Goal: Complete application form

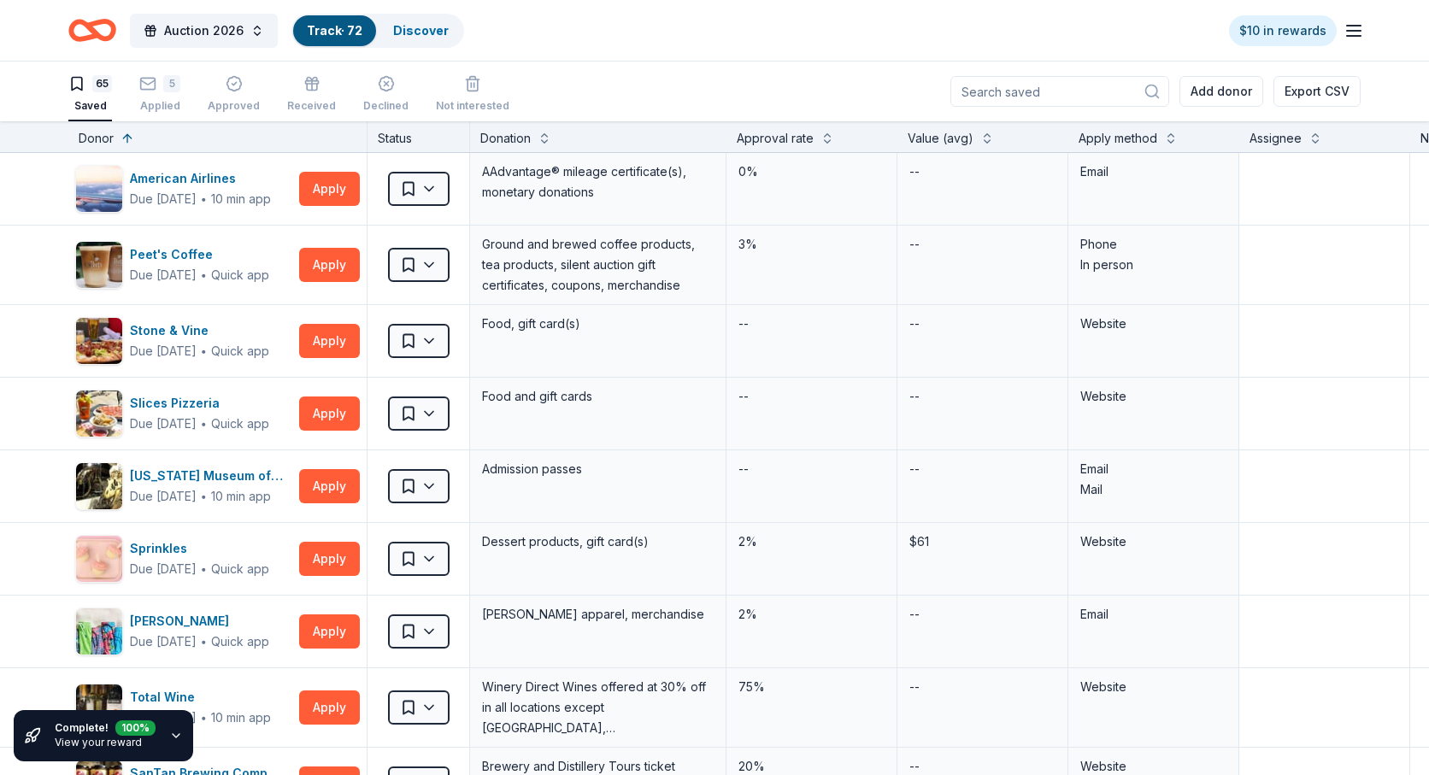
scroll to position [4311, 0]
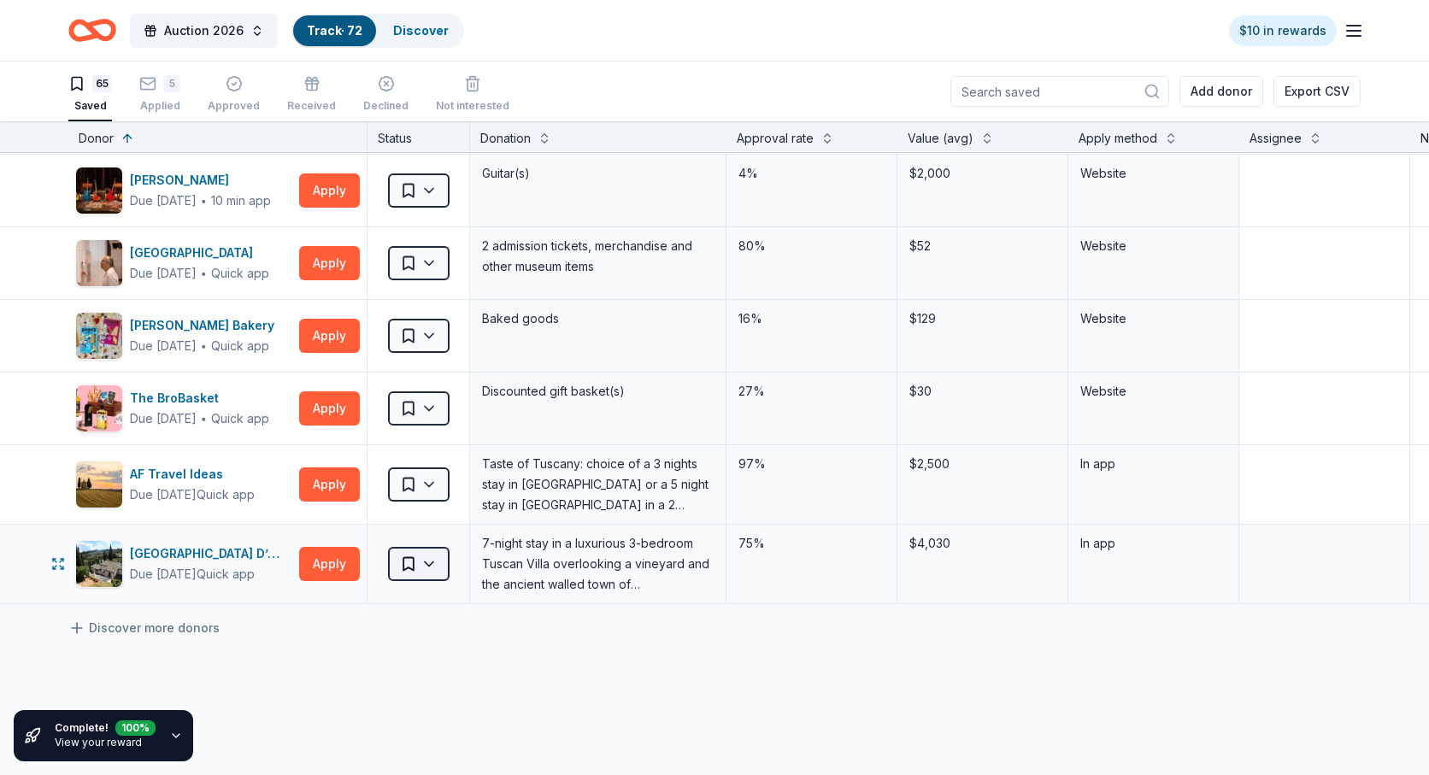
click at [425, 567] on html "Auction 2026 Track · 72 Discover $10 in rewards 65 Saved 5 Applied Approved Rec…" at bounding box center [714, 387] width 1429 height 775
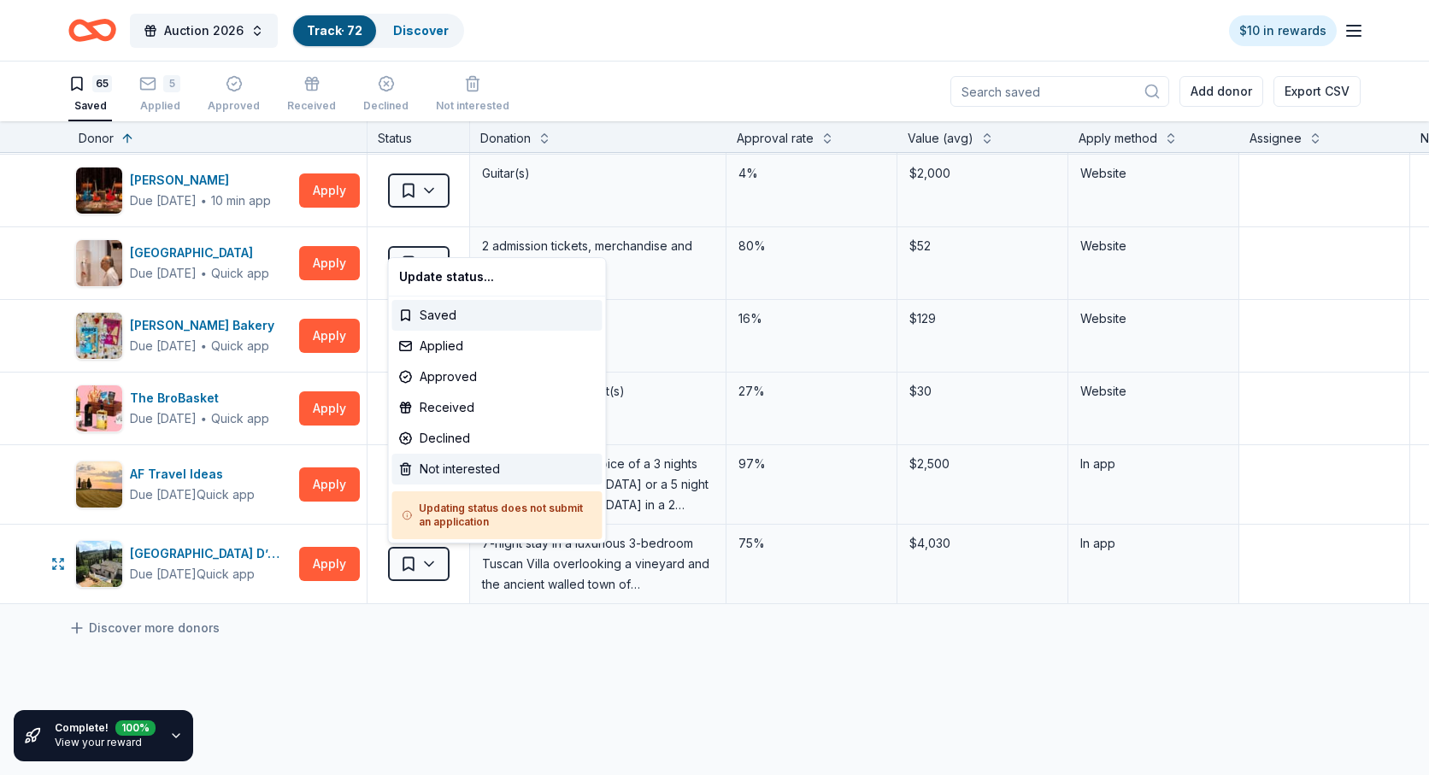
click at [444, 467] on div "Not interested" at bounding box center [497, 469] width 210 height 31
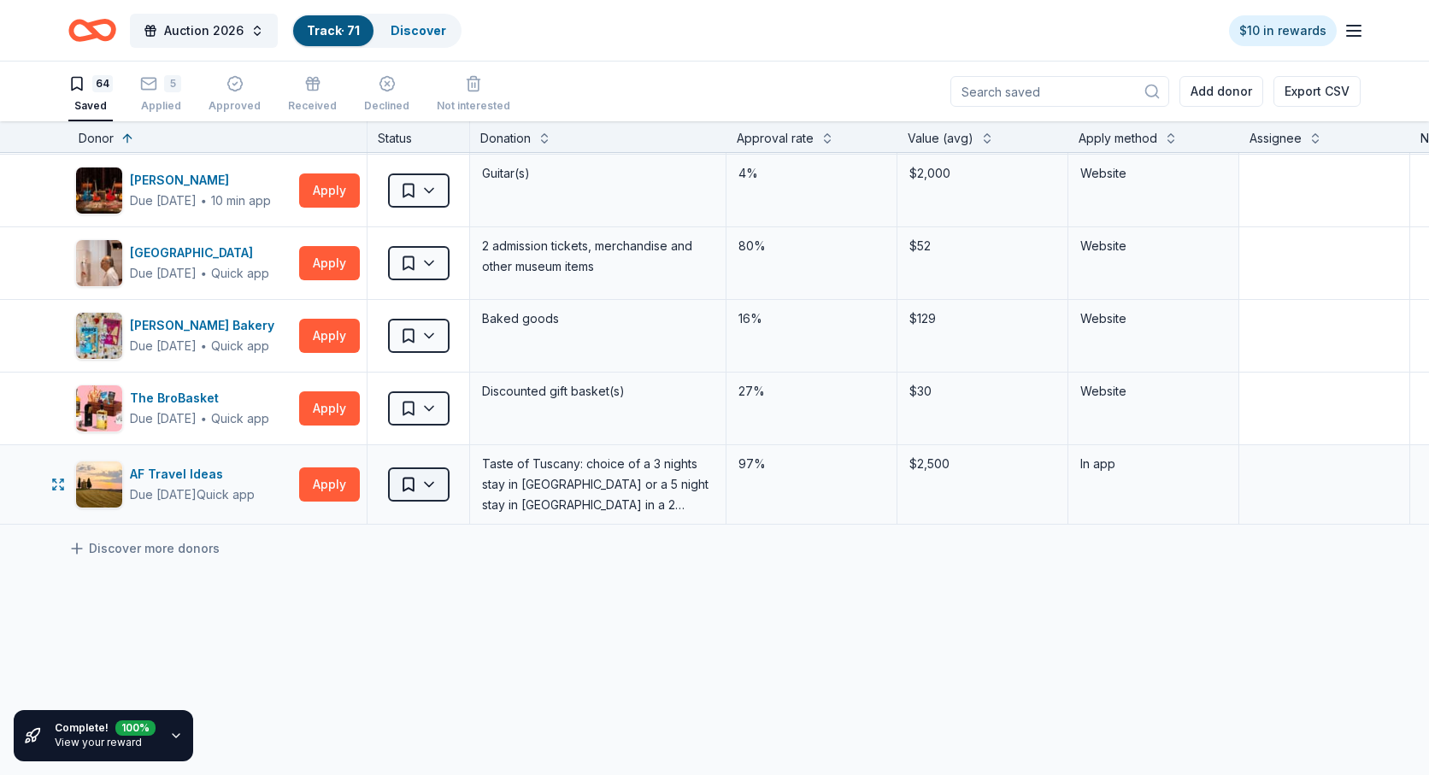
click at [435, 484] on html "Auction 2026 Track · 71 Discover $10 in rewards 64 Saved 5 Applied Approved Rec…" at bounding box center [714, 387] width 1429 height 775
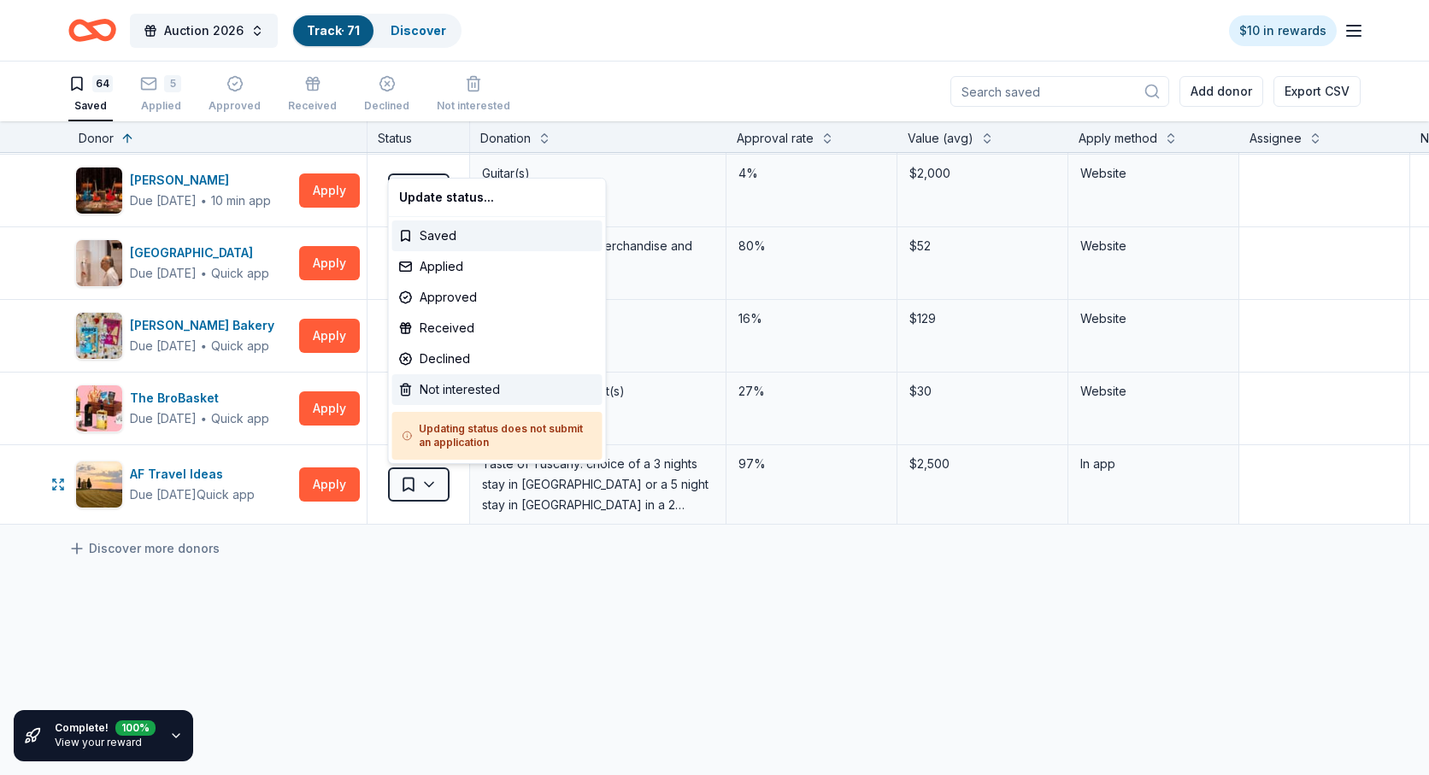
click at [443, 385] on div "Not interested" at bounding box center [497, 389] width 210 height 31
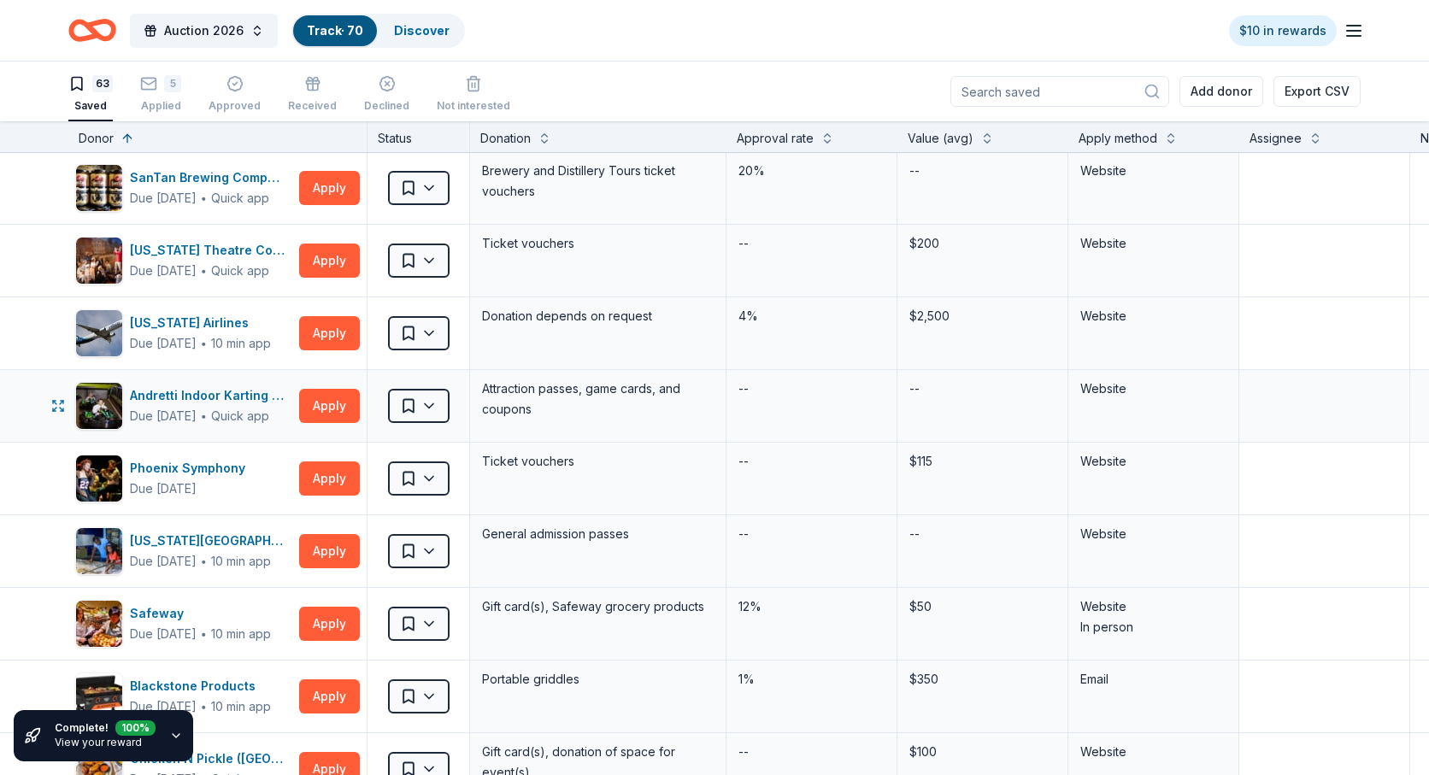
scroll to position [586, 0]
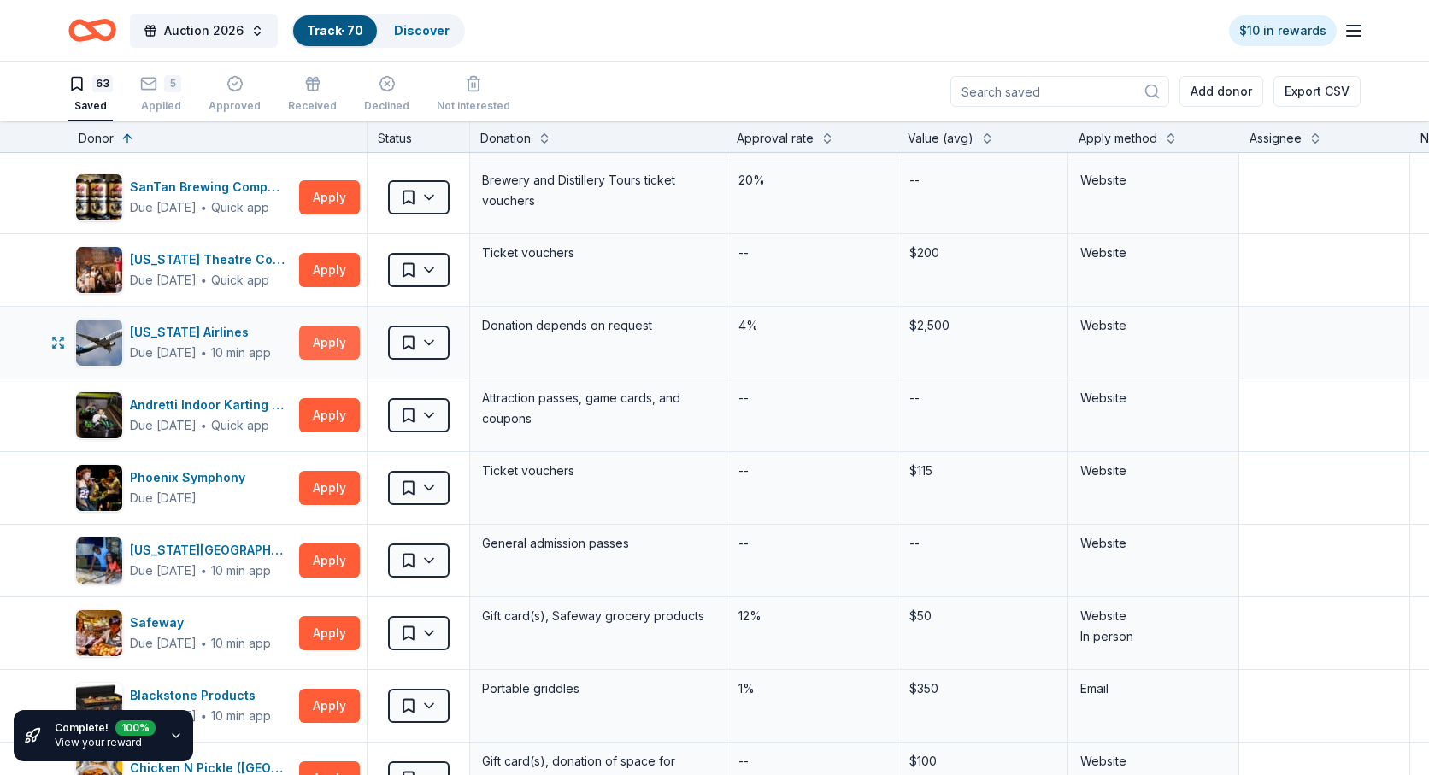
click at [327, 342] on button "Apply" at bounding box center [329, 343] width 61 height 34
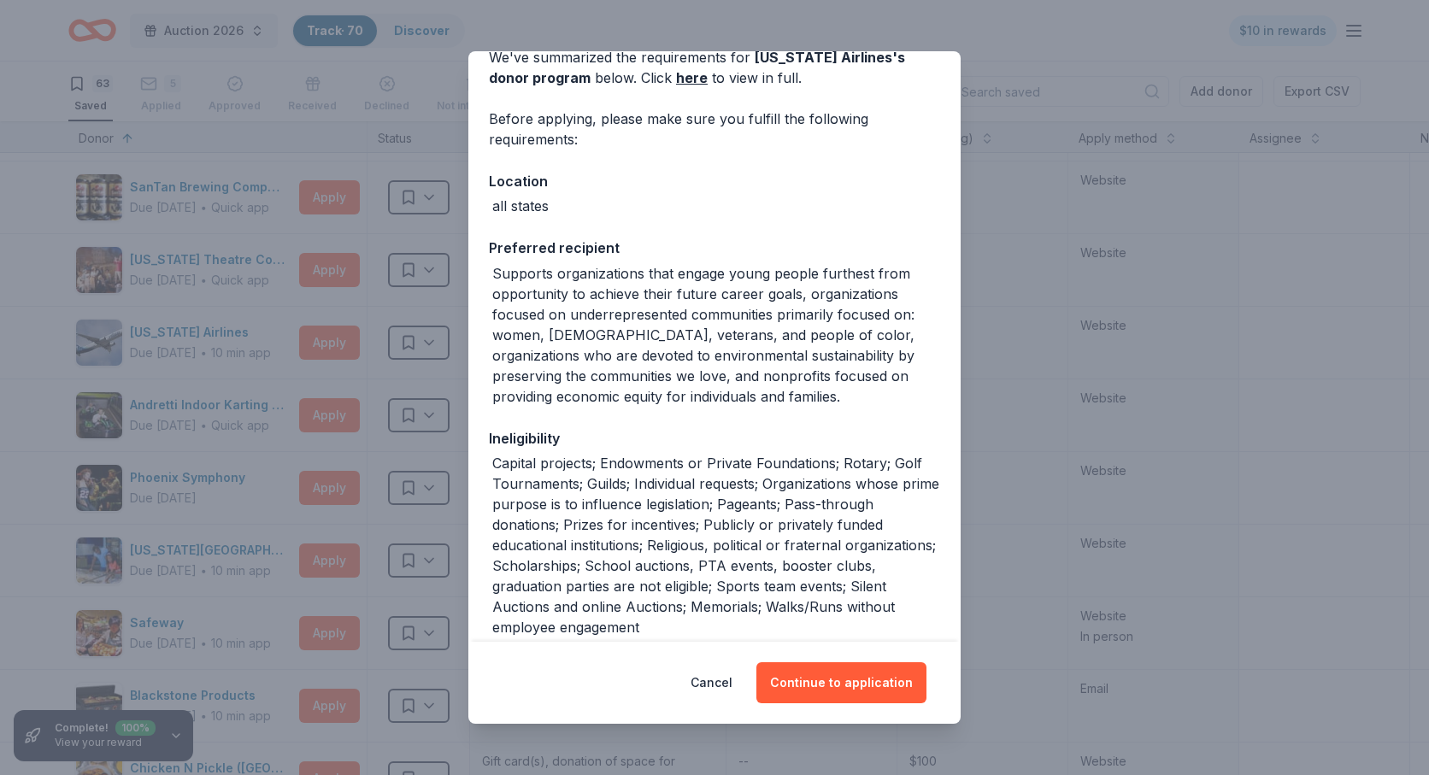
scroll to position [125, 0]
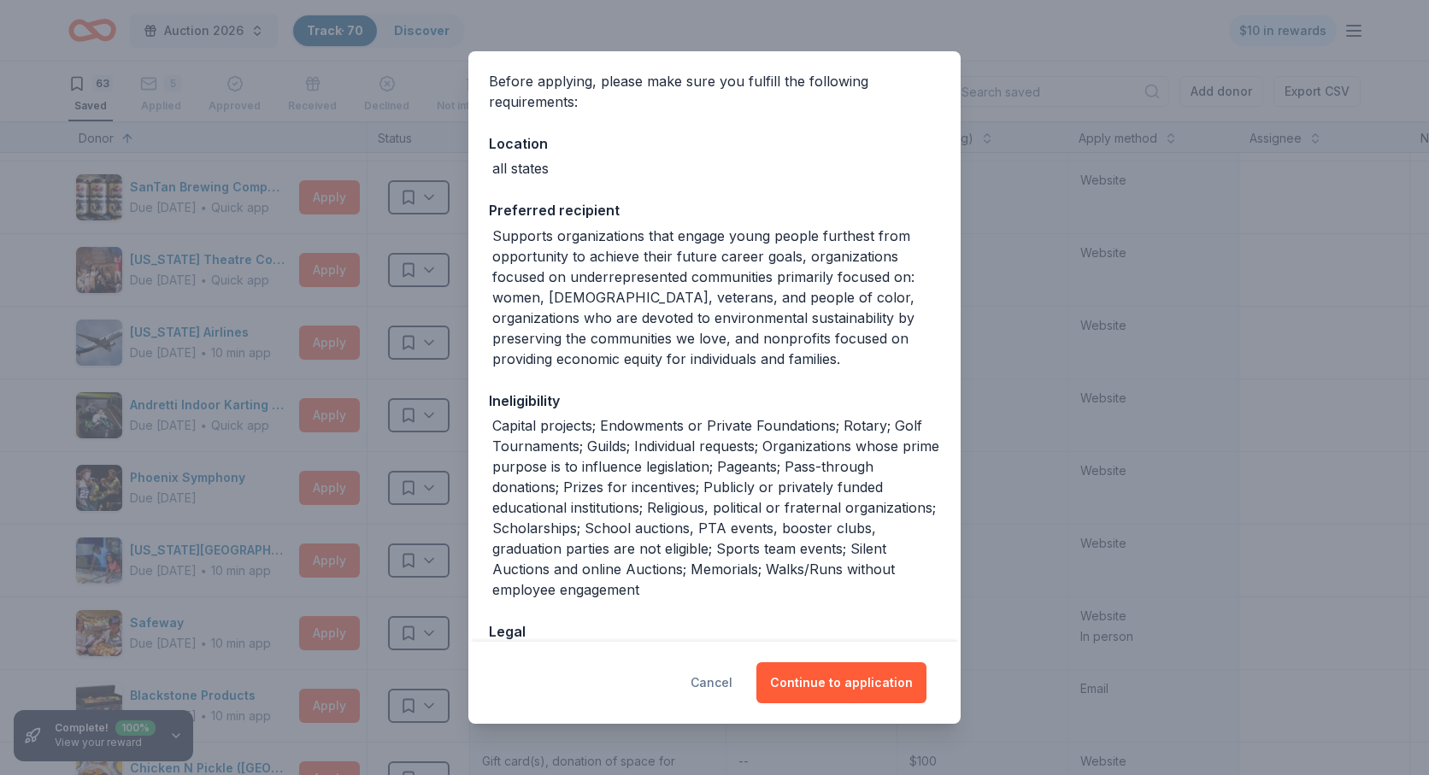
click at [709, 680] on button "Cancel" at bounding box center [711, 682] width 42 height 41
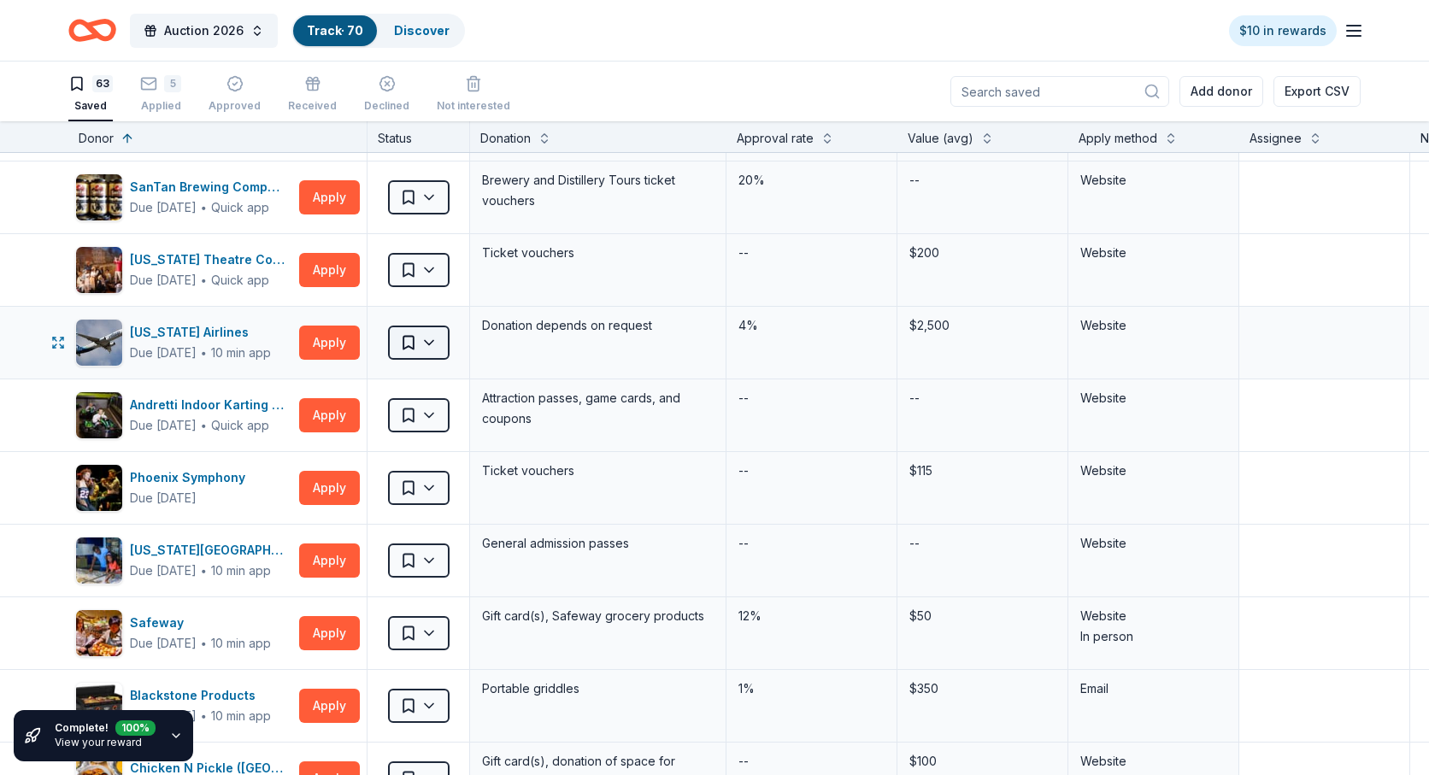
click at [432, 340] on html "Auction 2026 Track · 70 Discover $10 in rewards 63 Saved 5 Applied Approved Rec…" at bounding box center [714, 387] width 1429 height 775
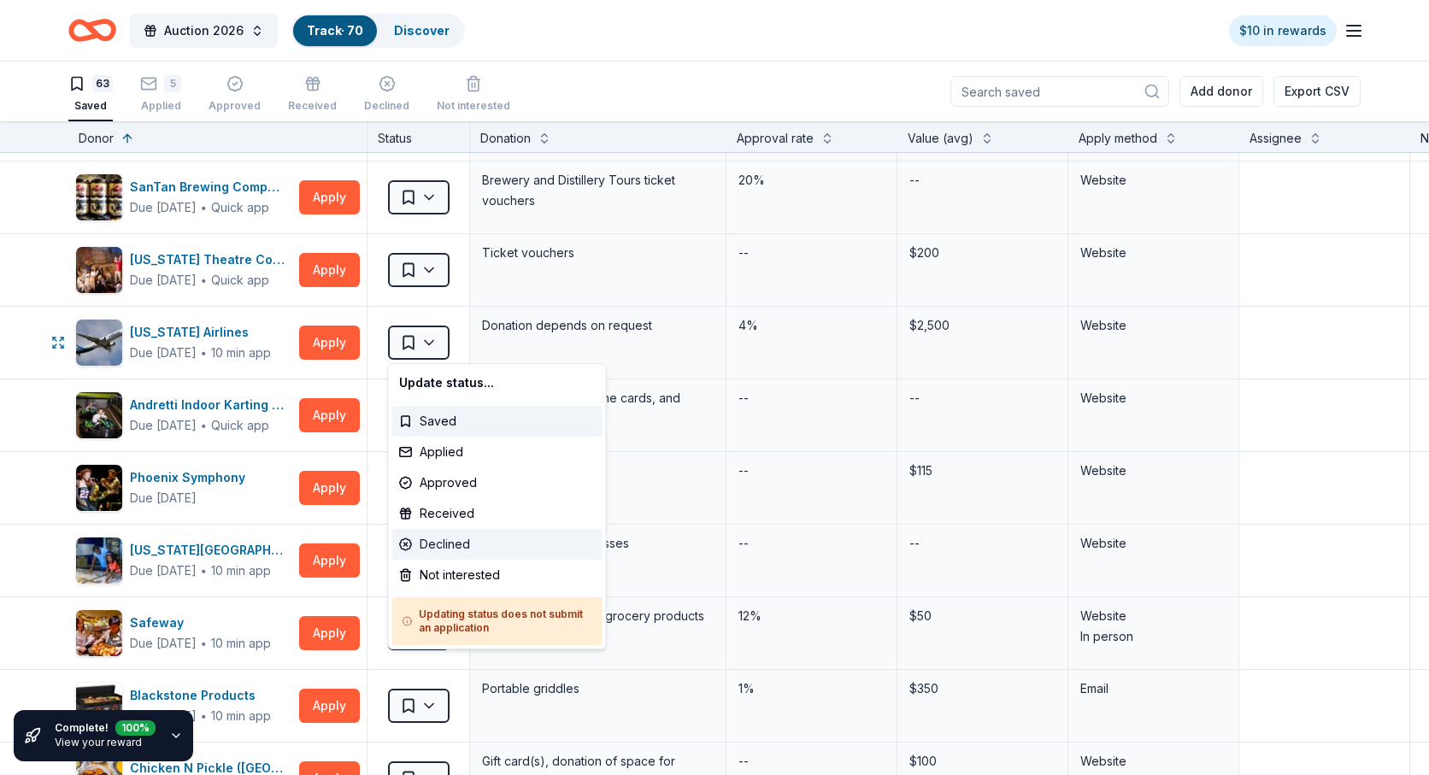
click at [448, 543] on div "Declined" at bounding box center [497, 544] width 210 height 31
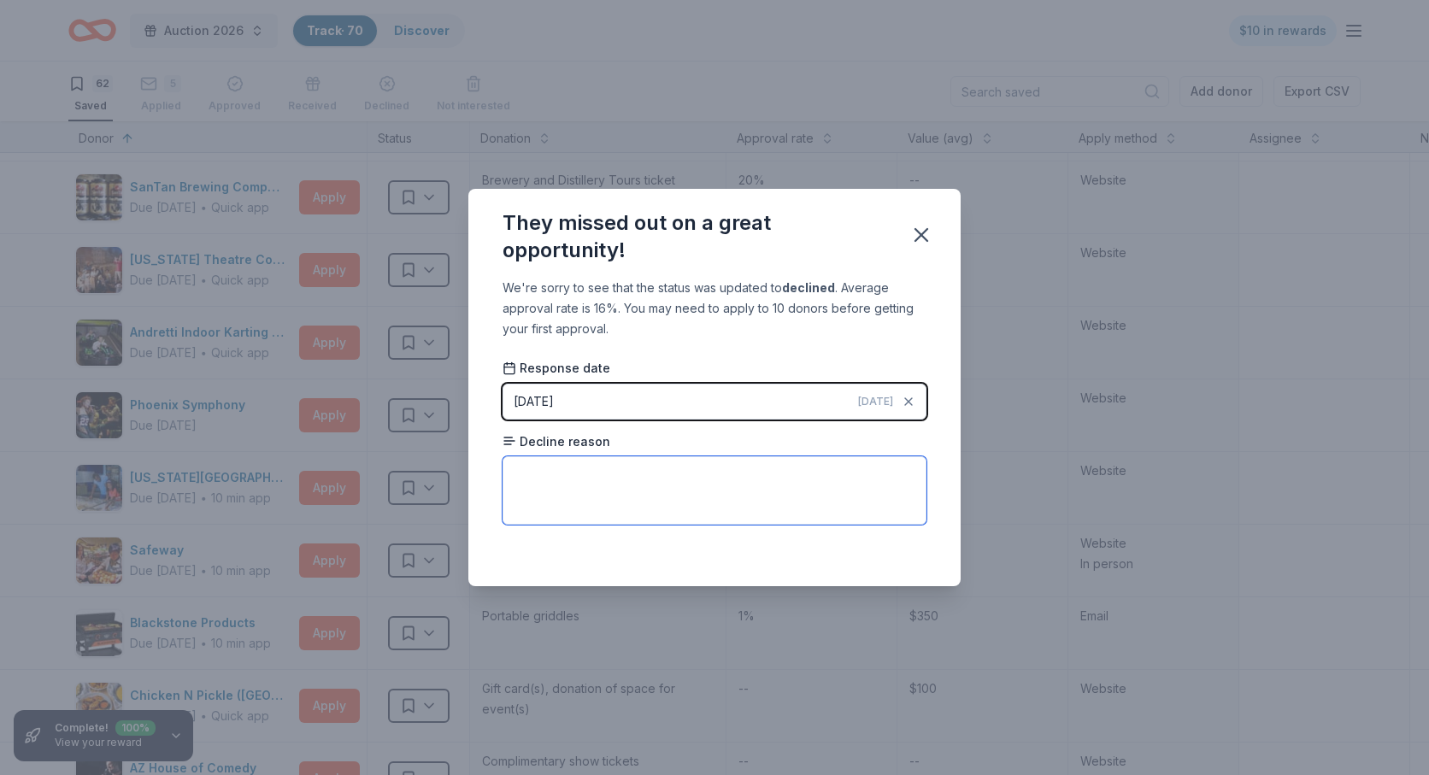
click at [601, 474] on textarea at bounding box center [714, 490] width 424 height 68
type textarea "No donations to religious or schools"
click at [924, 240] on icon "button" at bounding box center [921, 235] width 24 height 24
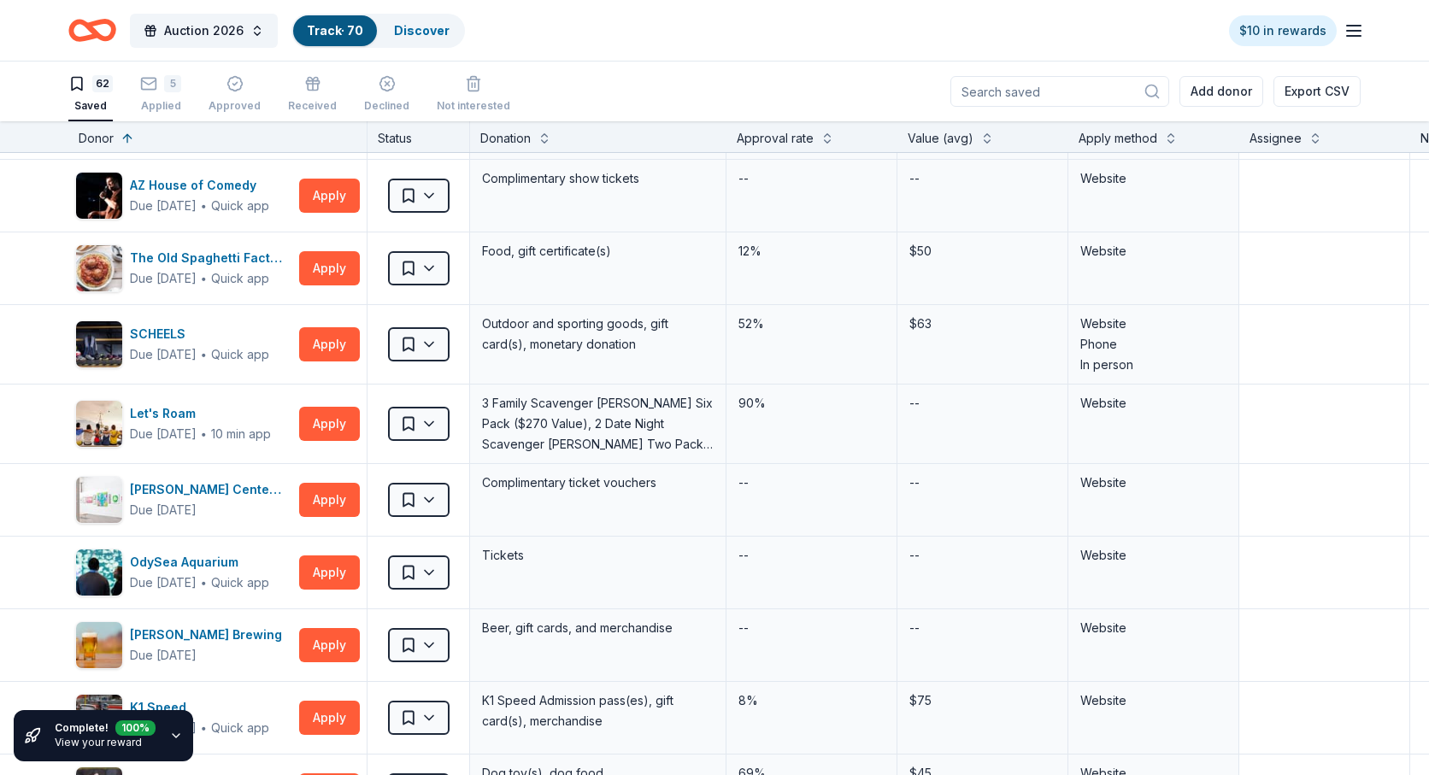
scroll to position [1175, 0]
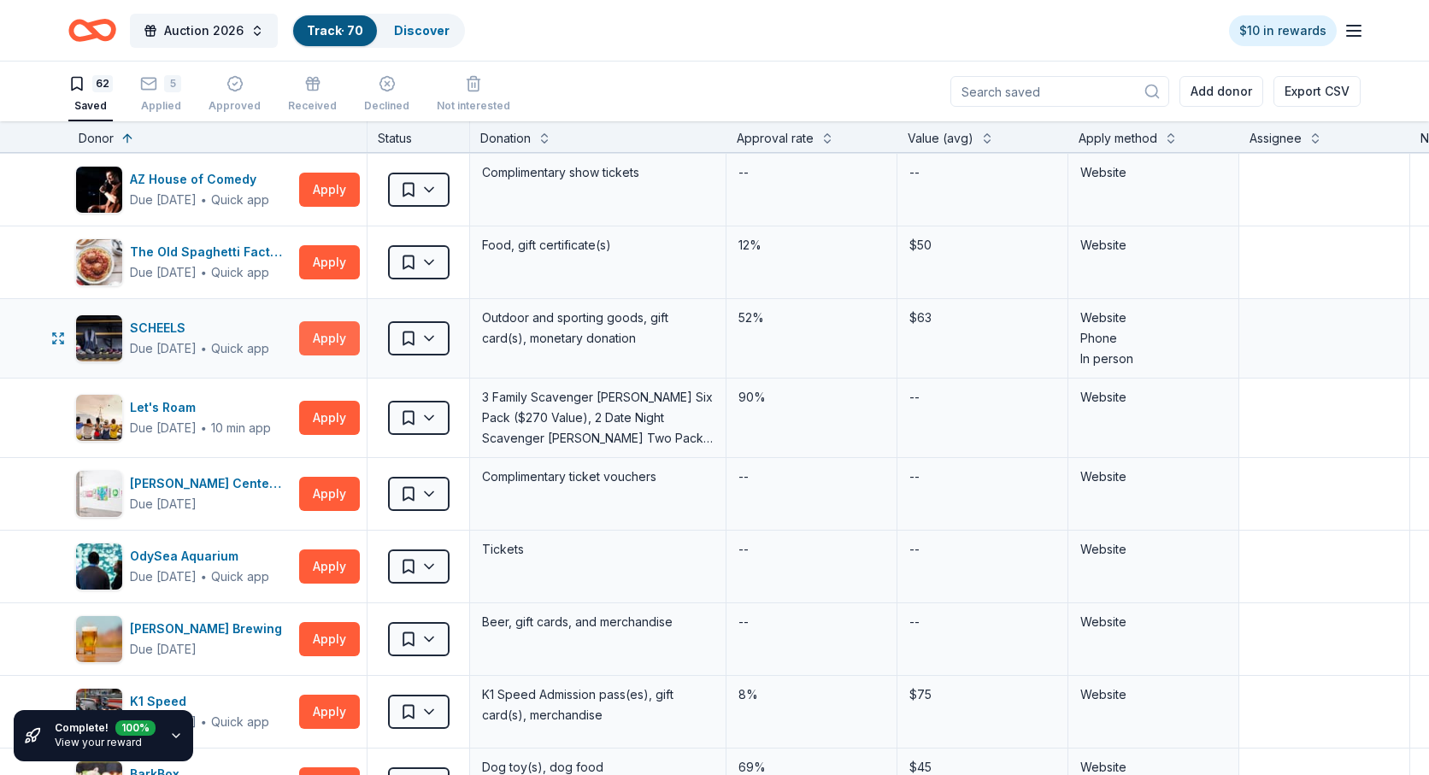
click at [321, 332] on button "Apply" at bounding box center [329, 338] width 61 height 34
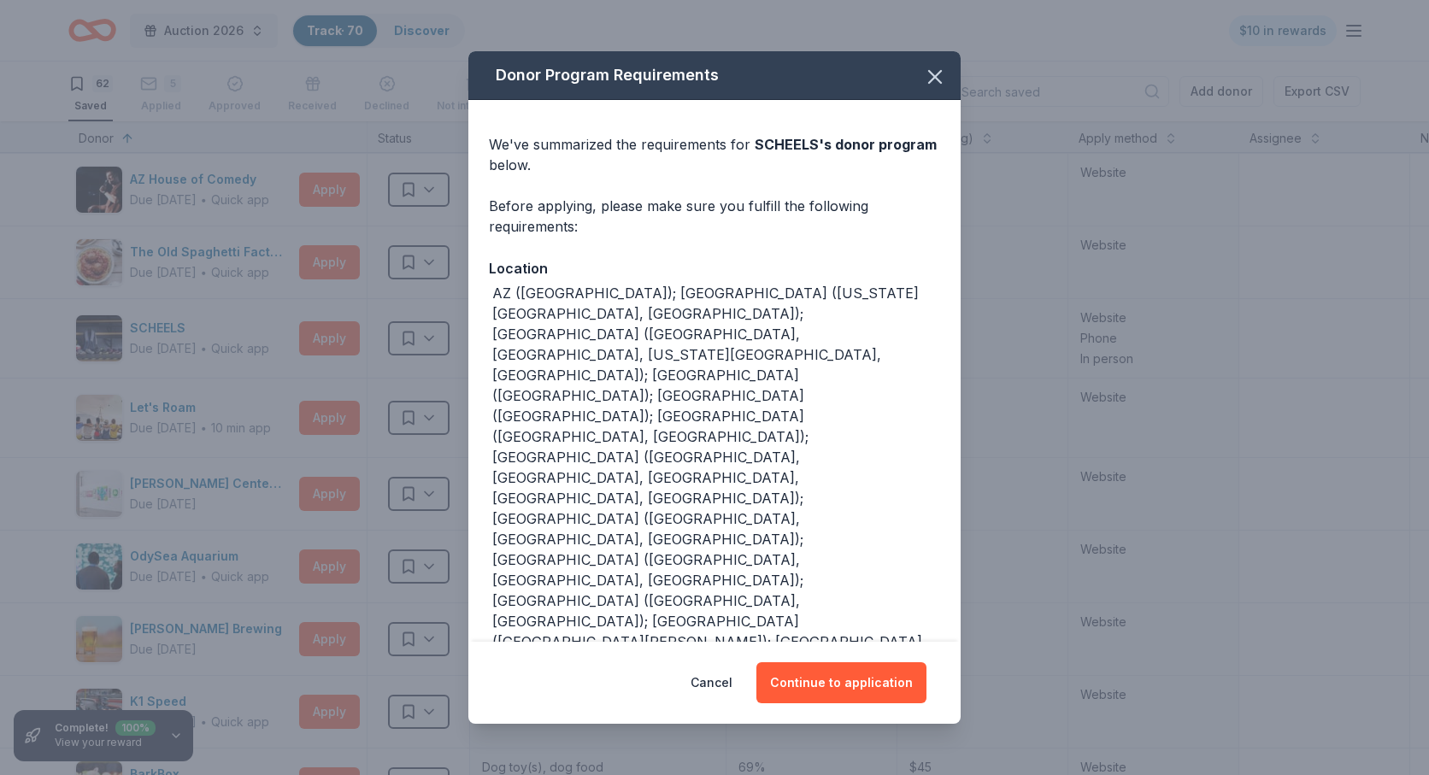
scroll to position [54, 0]
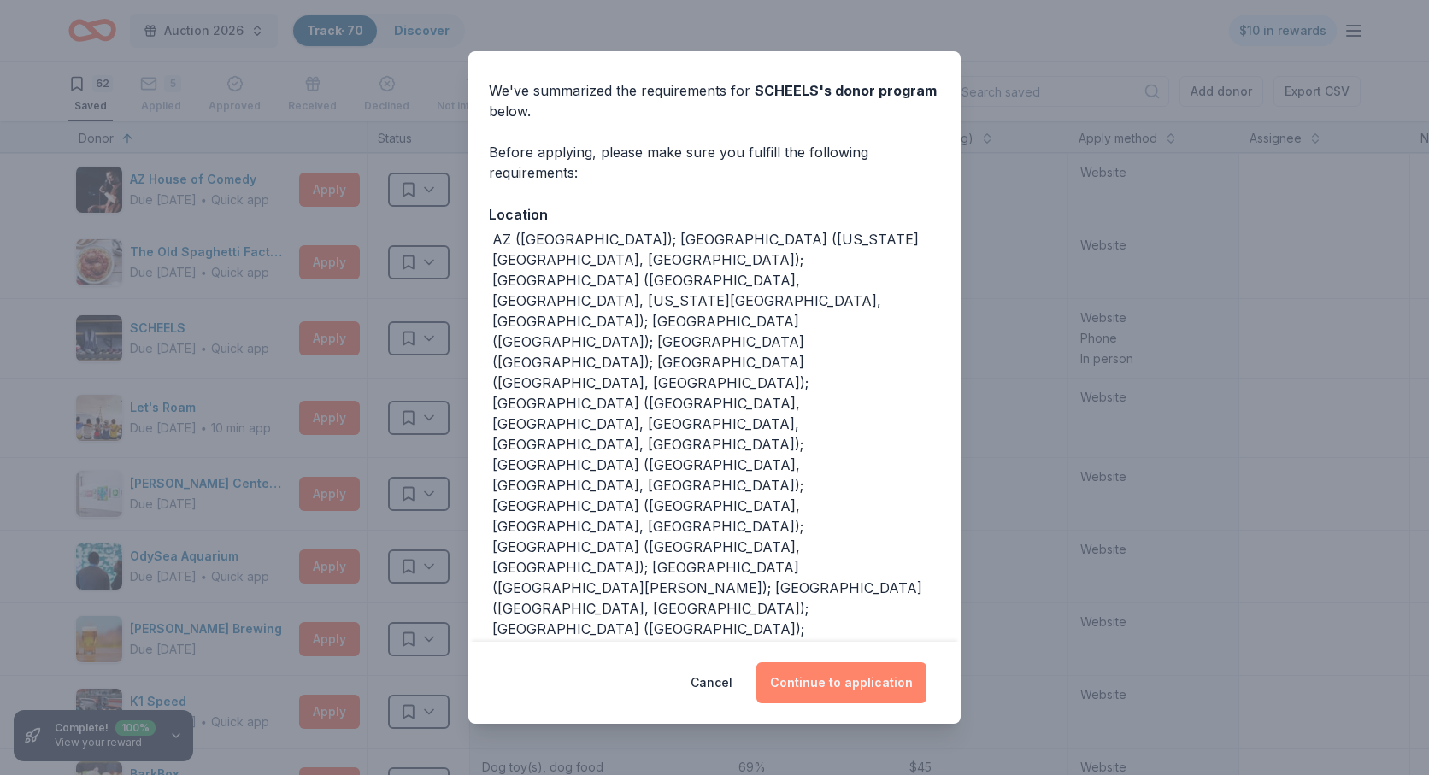
click at [832, 686] on button "Continue to application" at bounding box center [841, 682] width 170 height 41
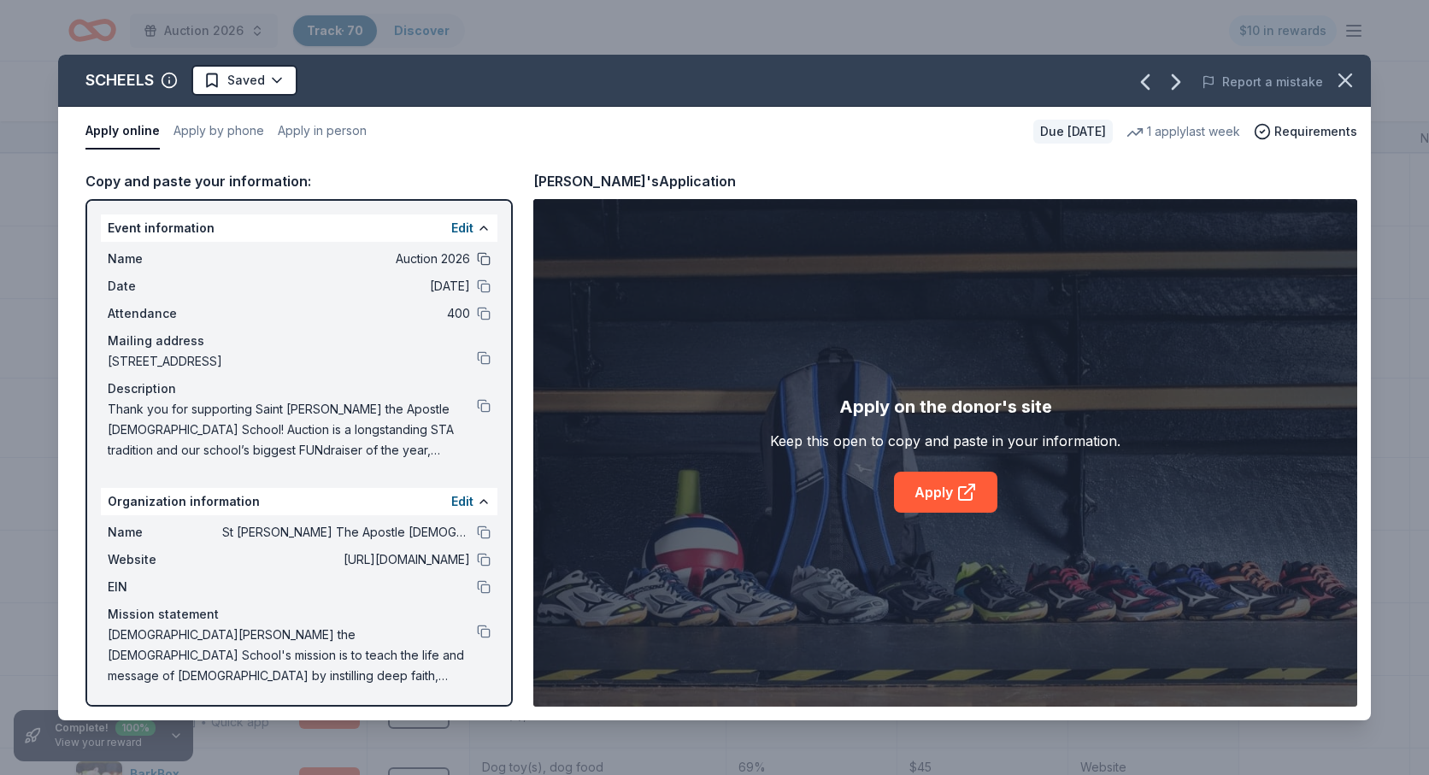
click at [481, 252] on button at bounding box center [484, 259] width 14 height 14
click at [482, 290] on button at bounding box center [484, 286] width 14 height 14
click at [482, 312] on button at bounding box center [484, 314] width 14 height 14
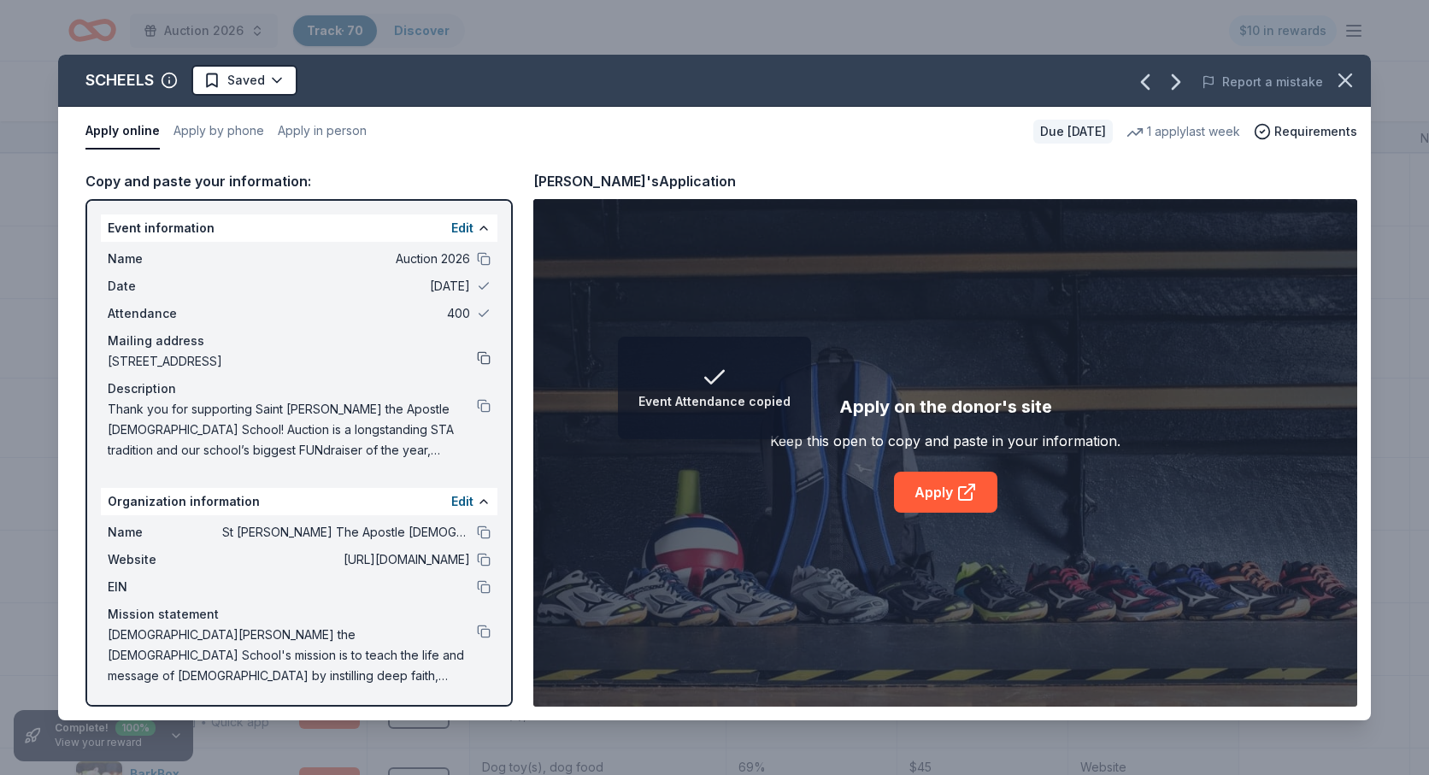
click at [482, 359] on button at bounding box center [484, 358] width 14 height 14
click at [484, 407] on button at bounding box center [484, 406] width 14 height 14
click at [483, 534] on button at bounding box center [484, 533] width 14 height 14
click at [482, 562] on button at bounding box center [484, 560] width 14 height 14
click at [486, 590] on button at bounding box center [484, 587] width 14 height 14
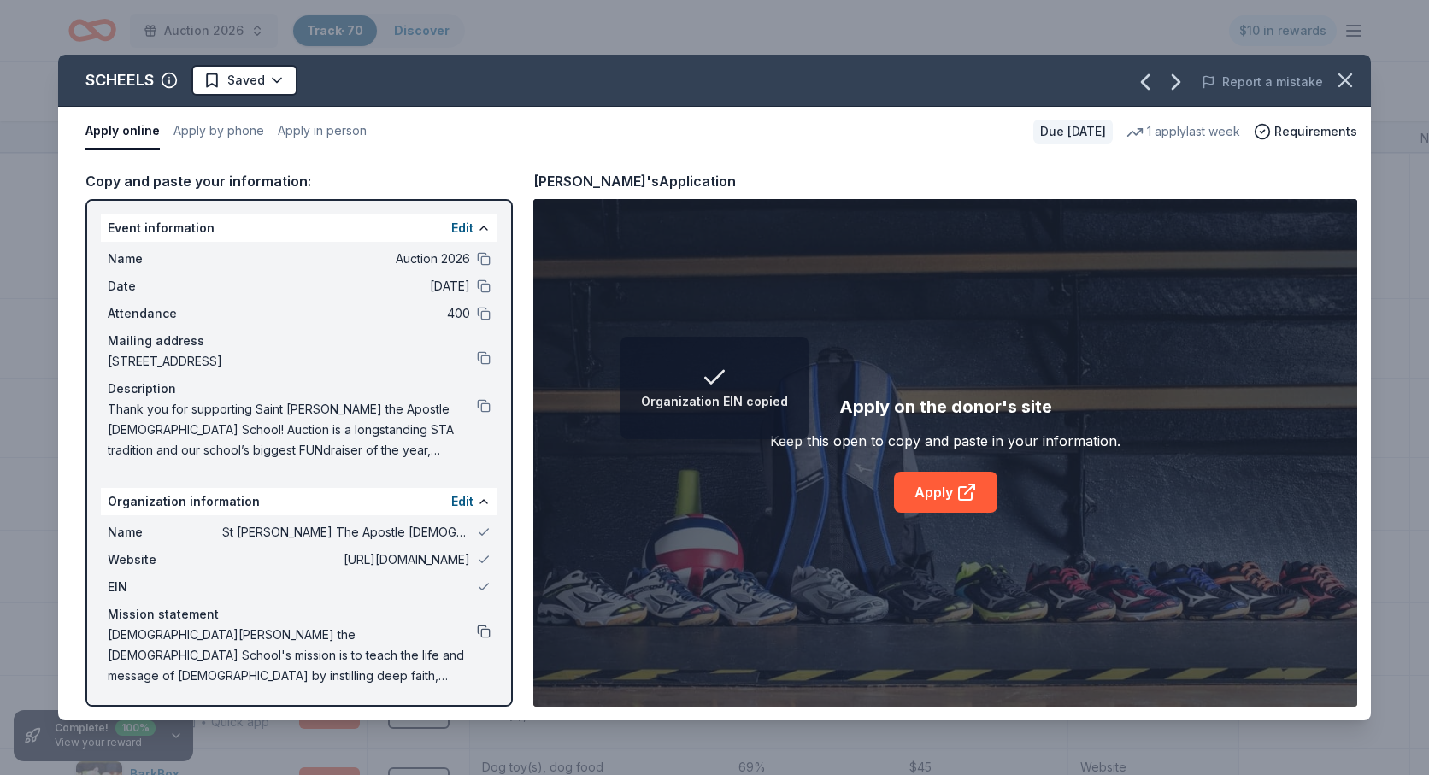
click at [484, 628] on button at bounding box center [484, 632] width 14 height 14
click at [929, 485] on link "Apply" at bounding box center [945, 492] width 103 height 41
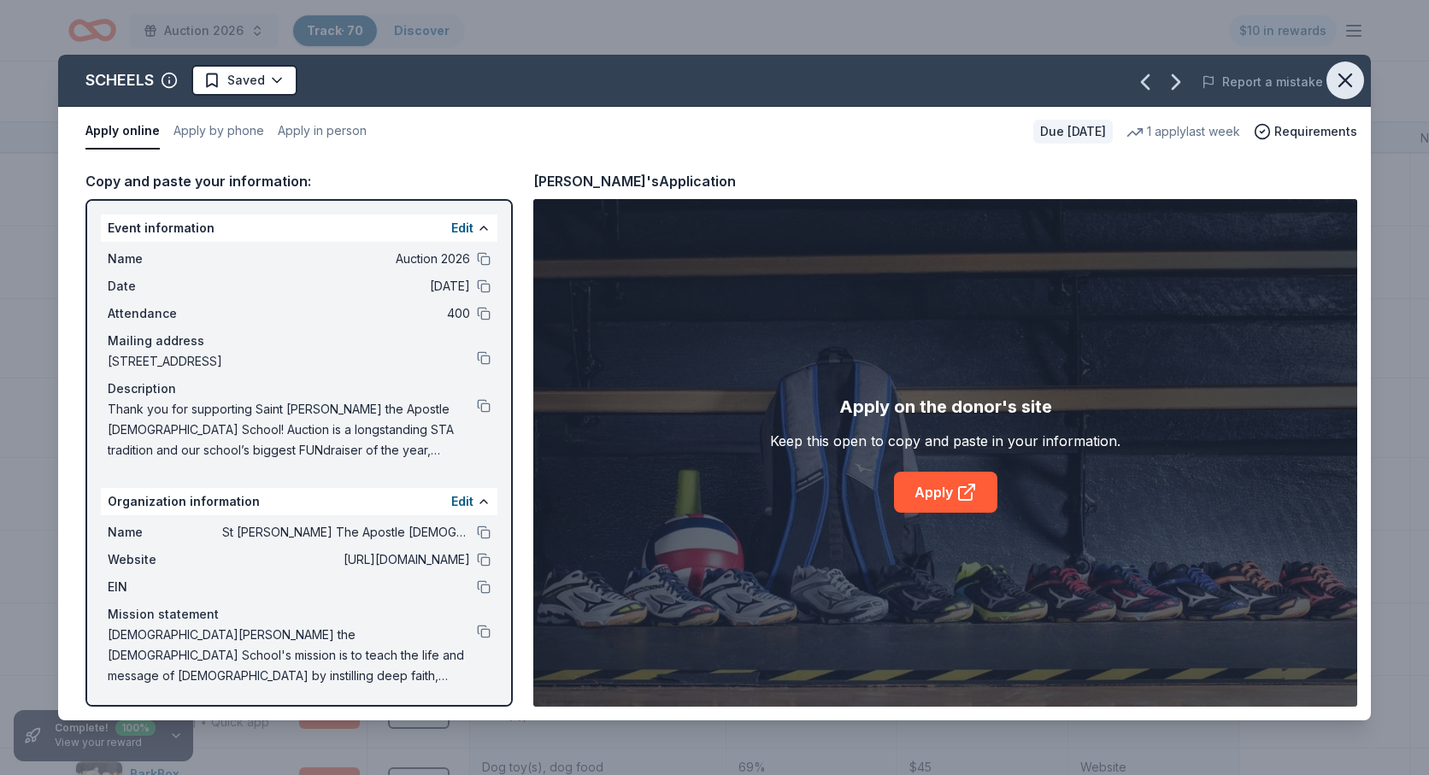
click at [1343, 70] on icon "button" at bounding box center [1345, 80] width 24 height 24
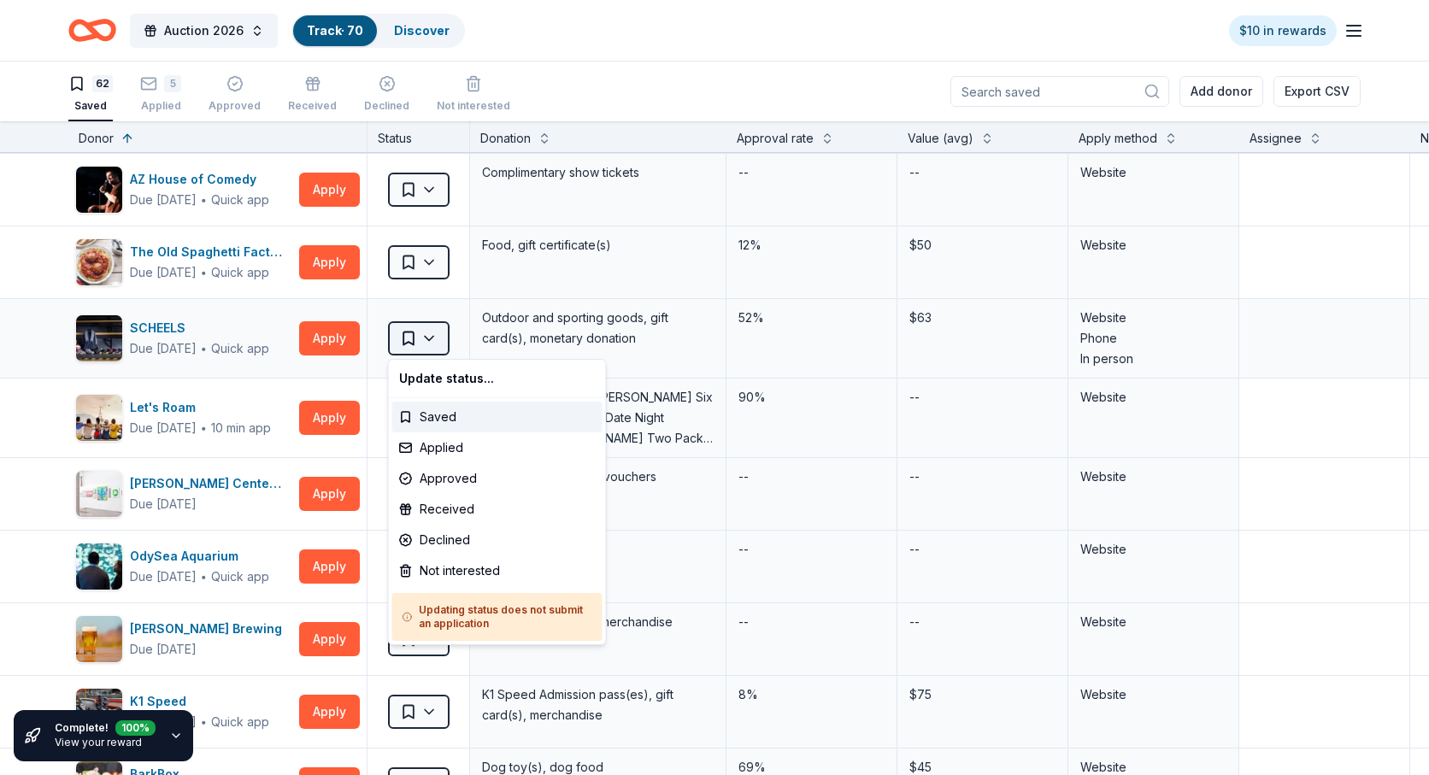
click at [434, 337] on html "Auction 2026 Track · 70 Discover $10 in rewards 62 Saved 5 Applied Approved Rec…" at bounding box center [714, 387] width 1429 height 775
click at [443, 443] on div "Applied" at bounding box center [497, 447] width 210 height 31
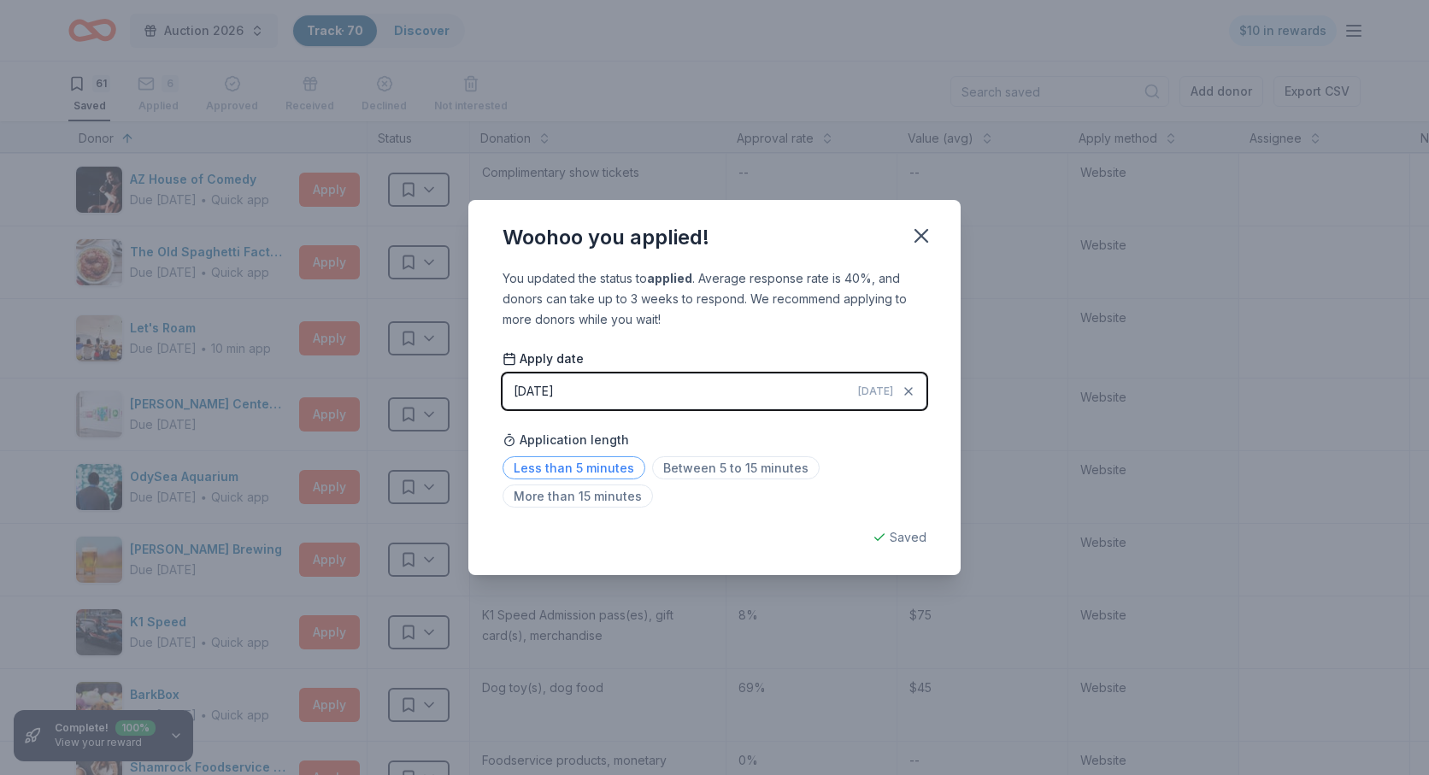
click at [540, 474] on span "Less than 5 minutes" at bounding box center [573, 467] width 143 height 23
click at [924, 236] on icon "button" at bounding box center [921, 236] width 24 height 24
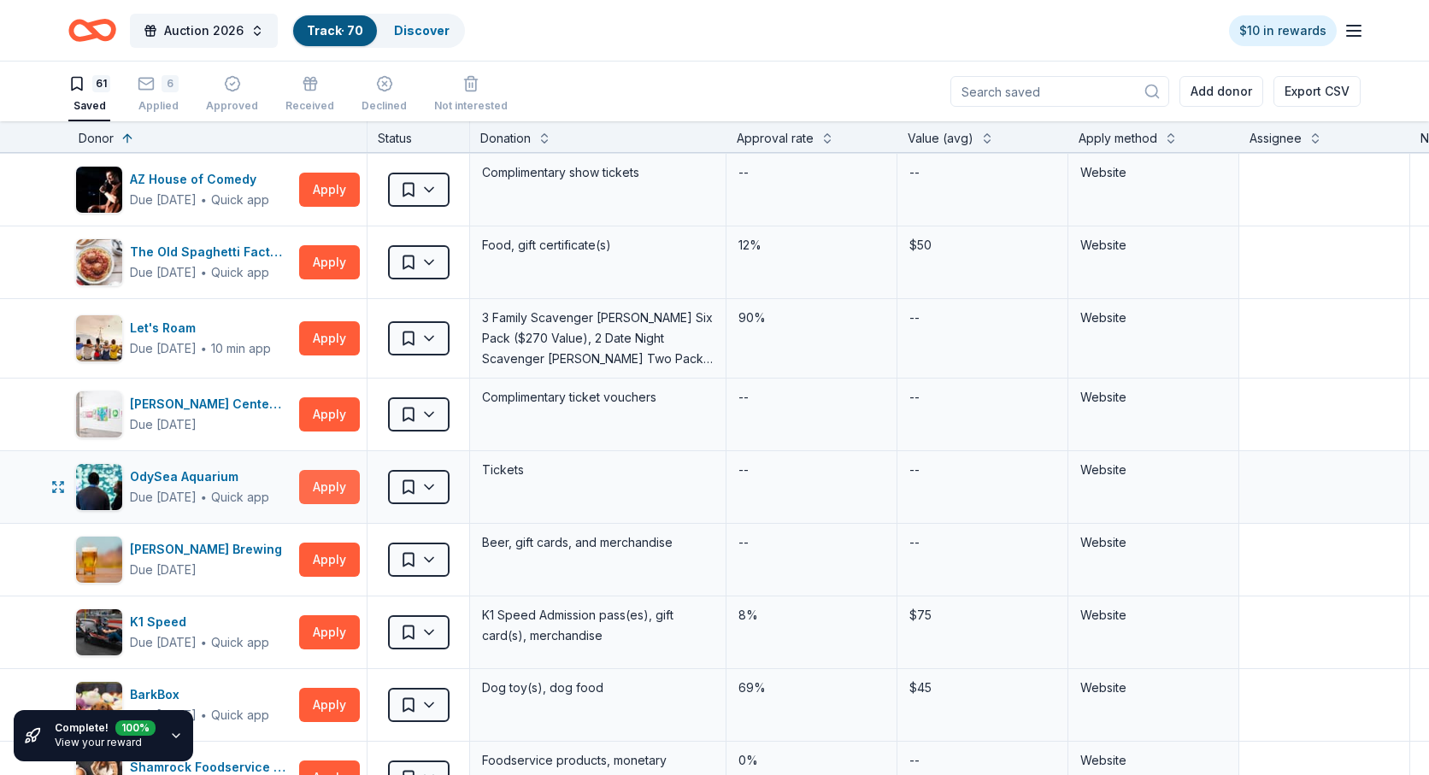
click at [320, 489] on button "Apply" at bounding box center [329, 487] width 61 height 34
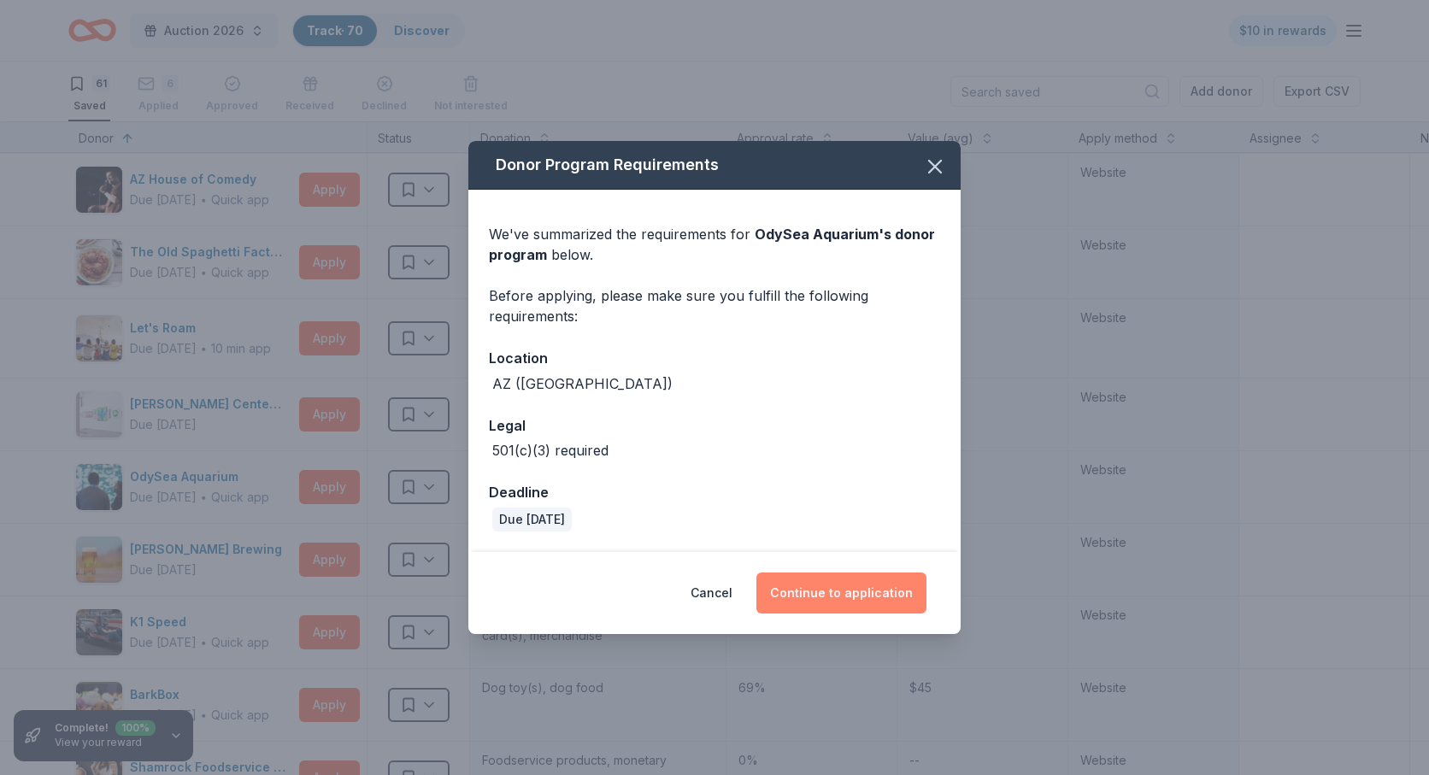
click at [853, 600] on button "Continue to application" at bounding box center [841, 593] width 170 height 41
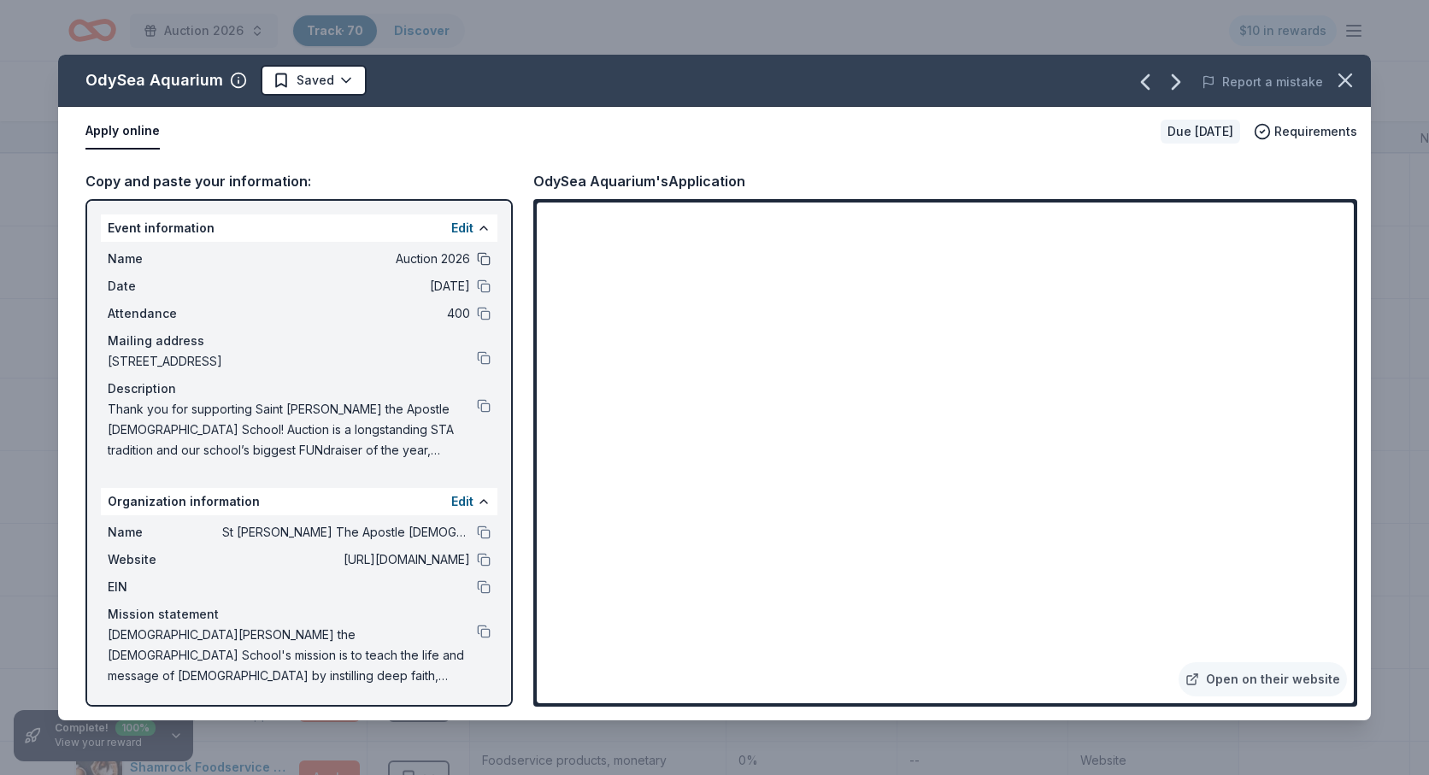
click at [483, 254] on button at bounding box center [484, 259] width 14 height 14
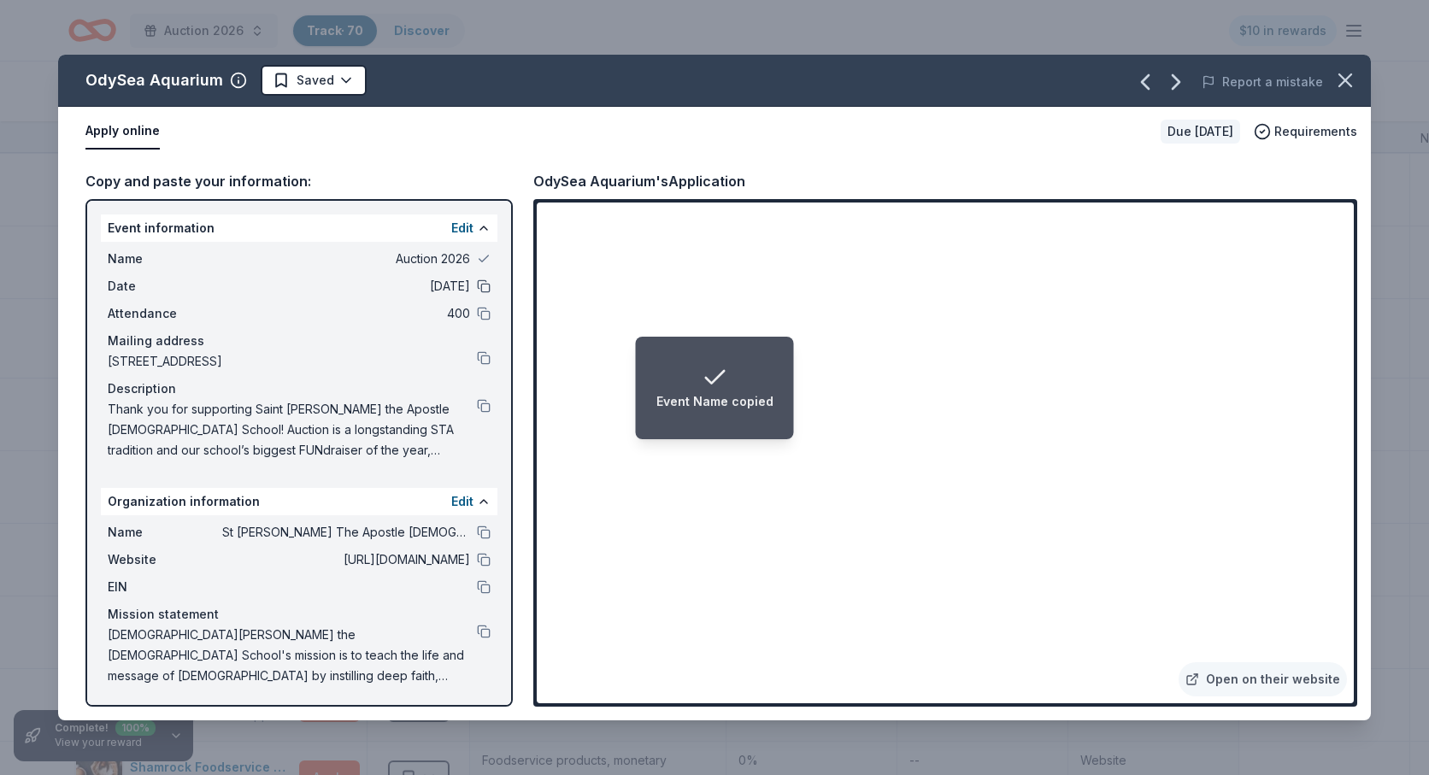
click at [482, 282] on button at bounding box center [484, 286] width 14 height 14
click at [483, 308] on button at bounding box center [484, 314] width 14 height 14
click at [483, 359] on button at bounding box center [484, 358] width 14 height 14
click at [479, 407] on button at bounding box center [484, 406] width 14 height 14
click at [480, 529] on button at bounding box center [484, 533] width 14 height 14
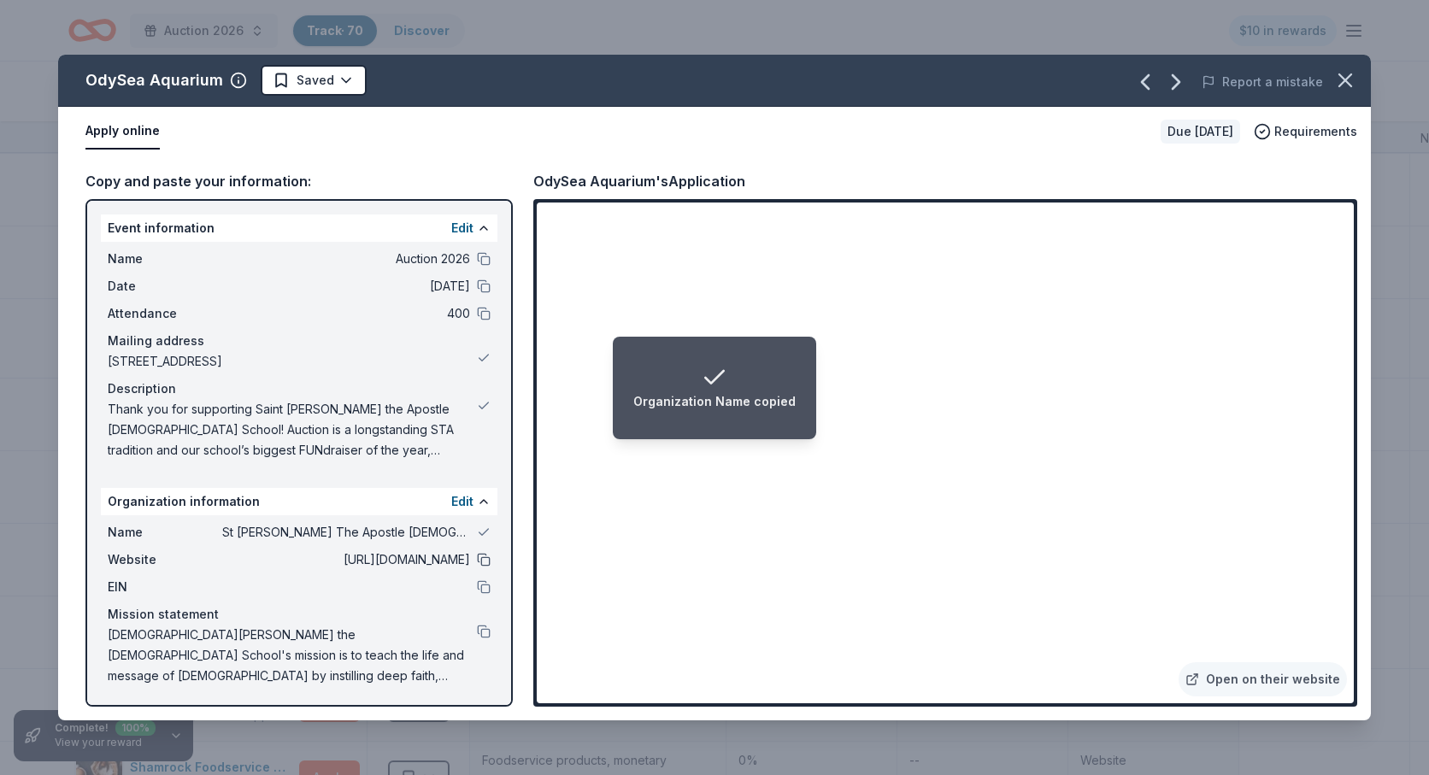
click at [483, 559] on button at bounding box center [484, 560] width 14 height 14
click at [480, 590] on button at bounding box center [484, 587] width 14 height 14
click at [488, 634] on button at bounding box center [484, 632] width 14 height 14
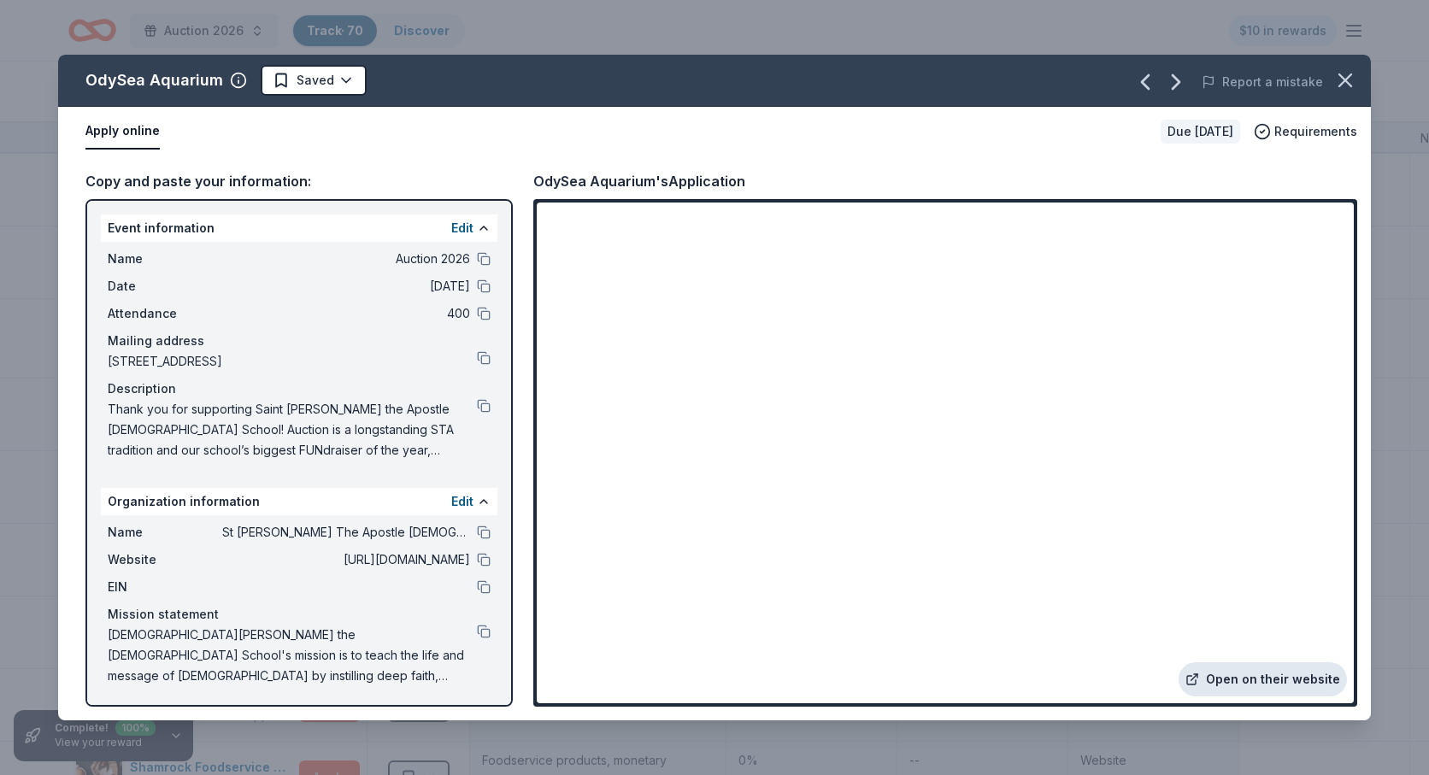
click at [1256, 682] on link "Open on their website" at bounding box center [1262, 679] width 168 height 34
click at [1342, 75] on icon "button" at bounding box center [1345, 80] width 12 height 12
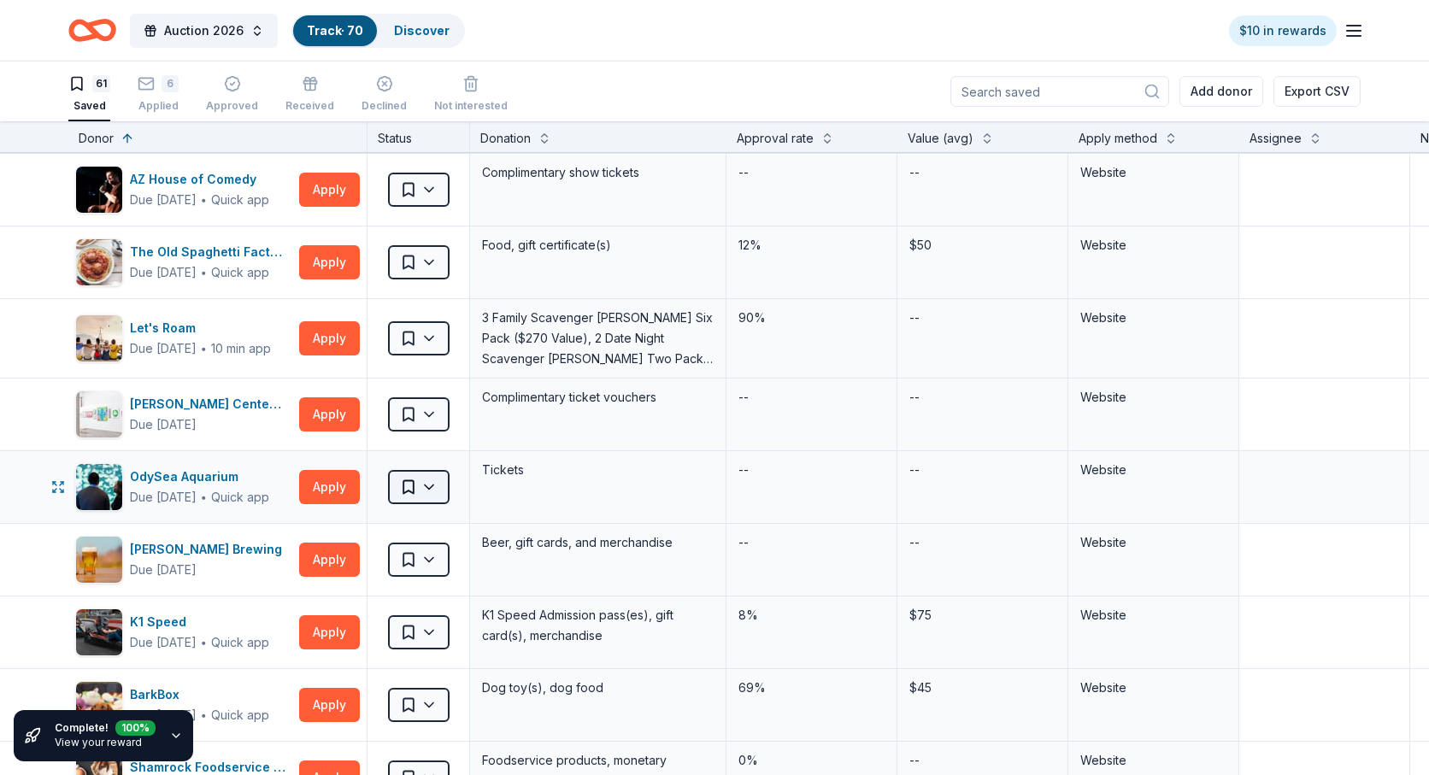
click at [434, 484] on html "Auction 2026 Track · 70 Discover $10 in rewards 61 Saved 6 Applied Approved Rec…" at bounding box center [714, 387] width 1429 height 775
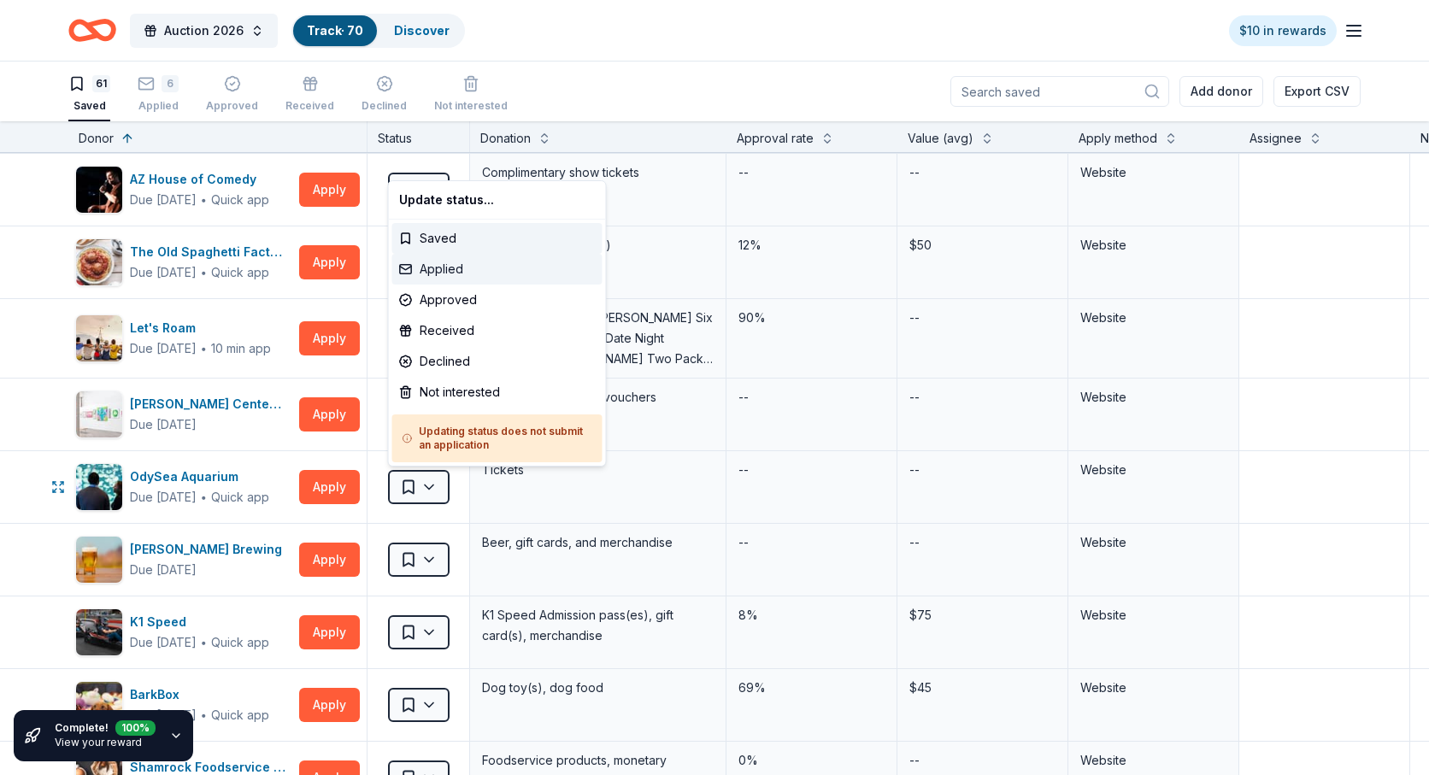
click at [448, 267] on div "Applied" at bounding box center [497, 269] width 210 height 31
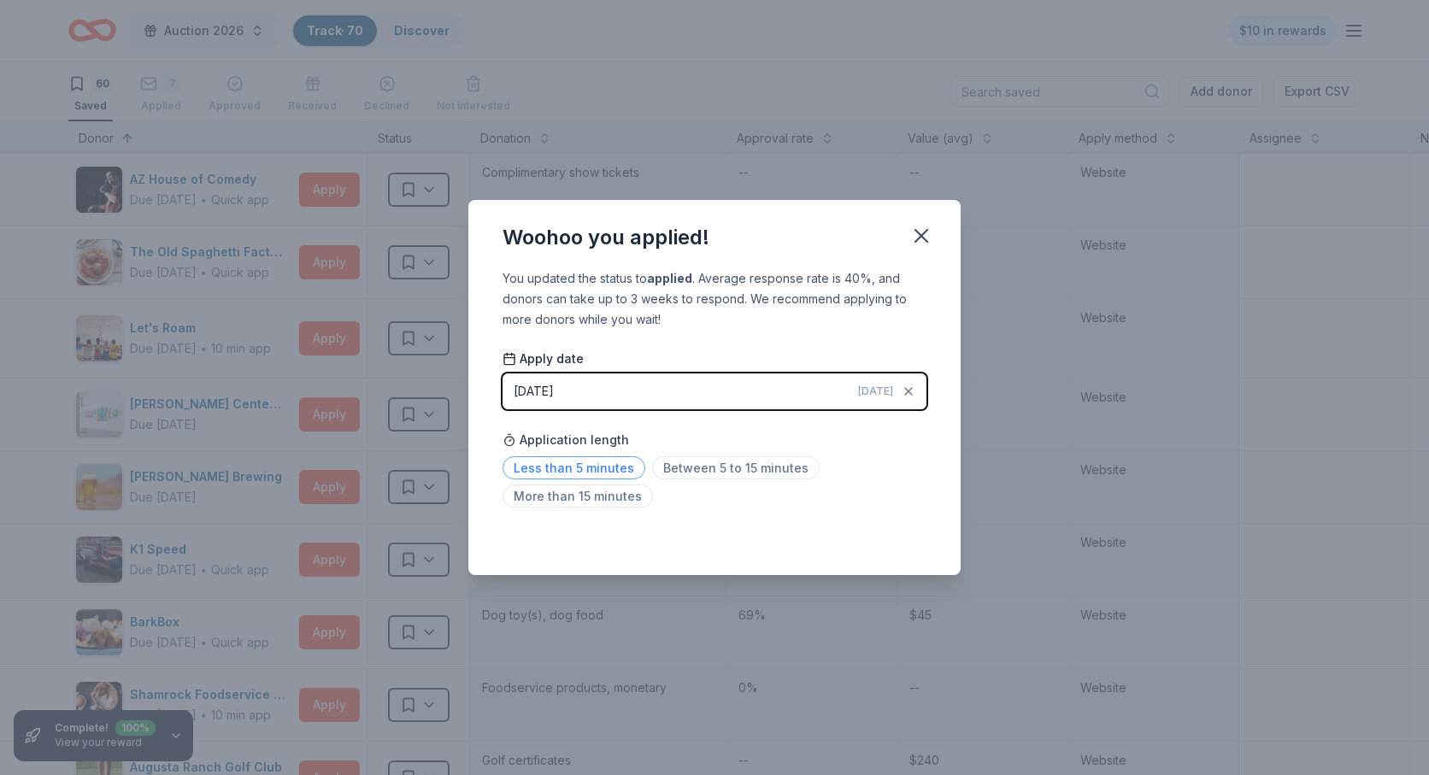
click at [569, 461] on span "Less than 5 minutes" at bounding box center [573, 467] width 143 height 23
click at [926, 231] on icon "button" at bounding box center [921, 236] width 12 height 12
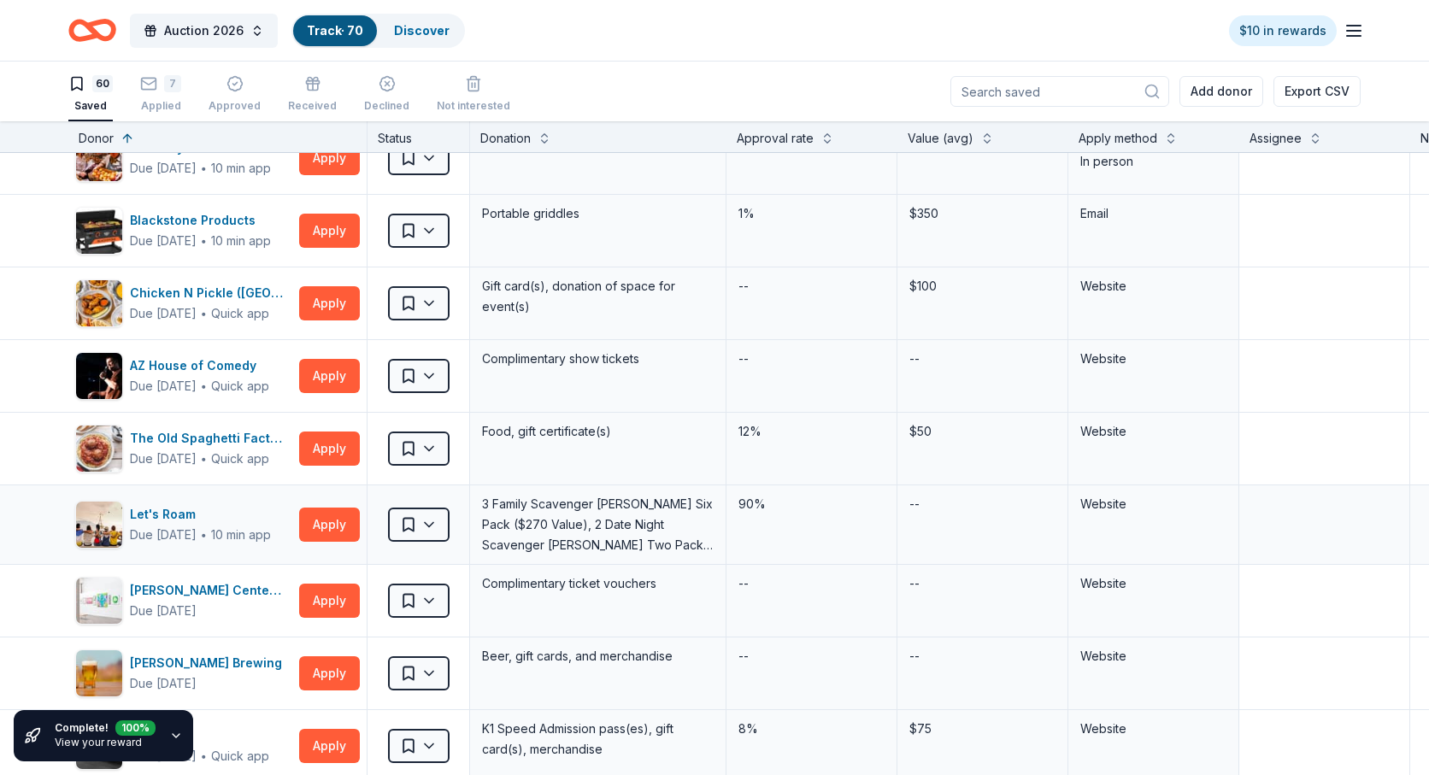
scroll to position [1025, 0]
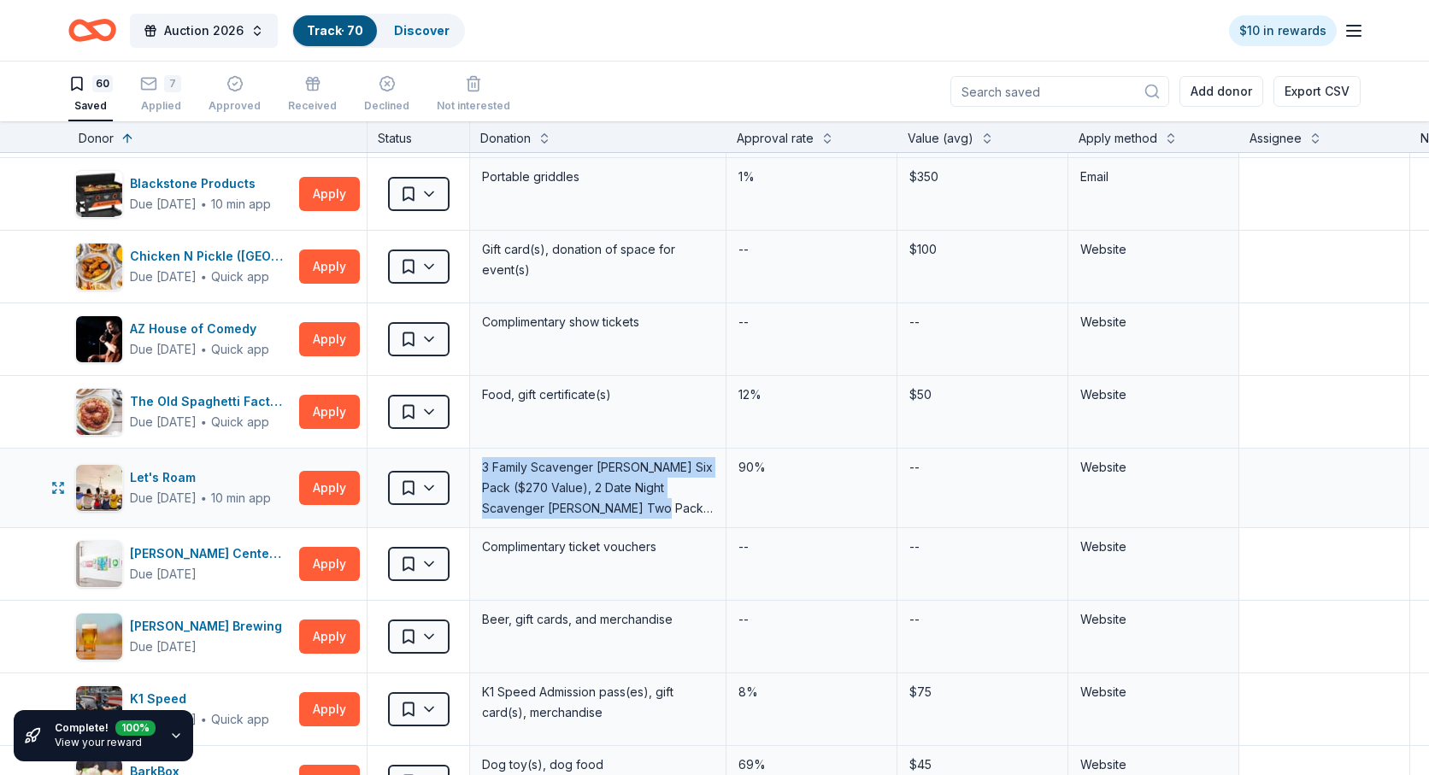
drag, startPoint x: 631, startPoint y: 516, endPoint x: 474, endPoint y: 467, distance: 164.0
click at [474, 467] on div "3 Family Scavenger [PERSON_NAME] Six Pack ($270 Value), 2 Date Night Scavenger …" at bounding box center [598, 488] width 256 height 79
click at [532, 470] on div "3 Family Scavenger [PERSON_NAME] Six Pack ($270 Value), 2 Date Night Scavenger …" at bounding box center [597, 487] width 235 height 65
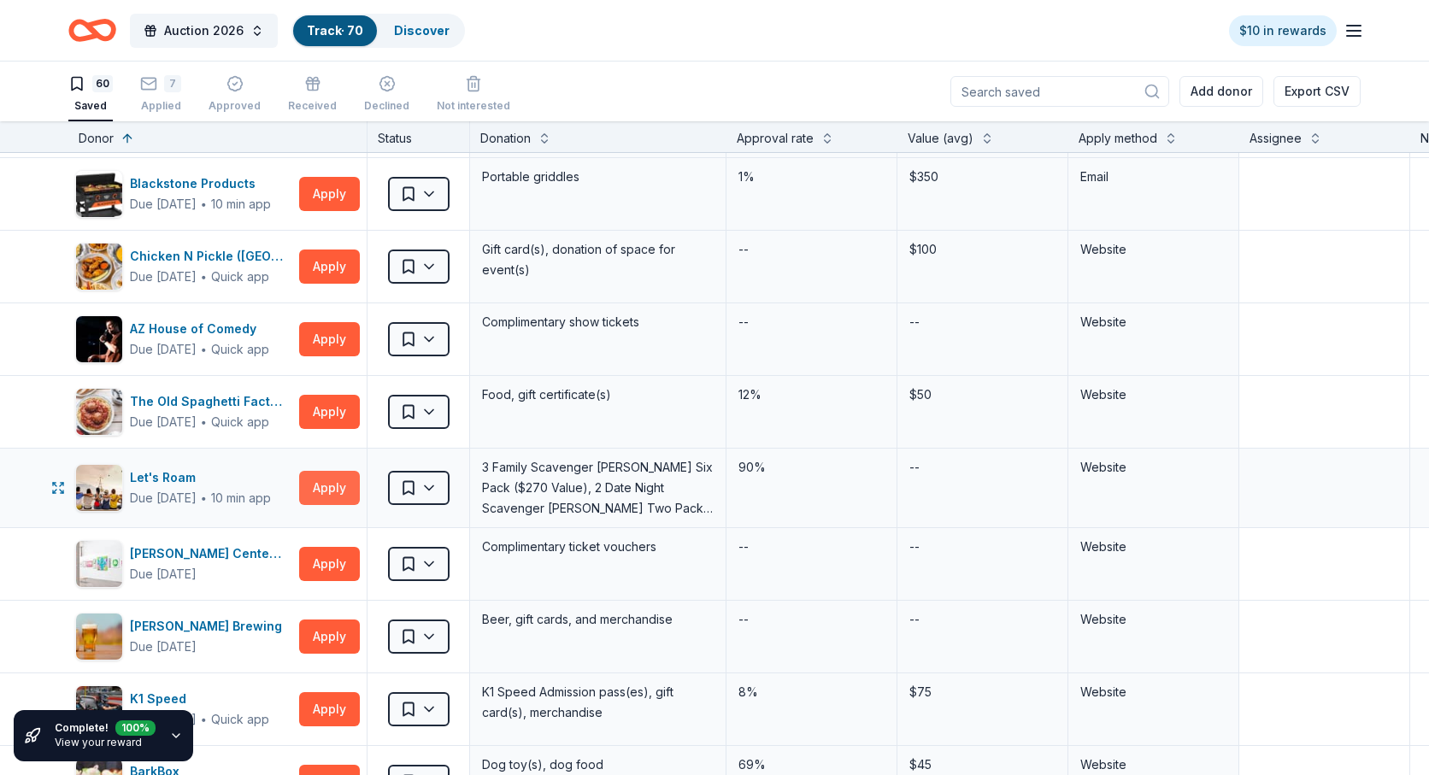
click at [329, 488] on button "Apply" at bounding box center [329, 488] width 61 height 34
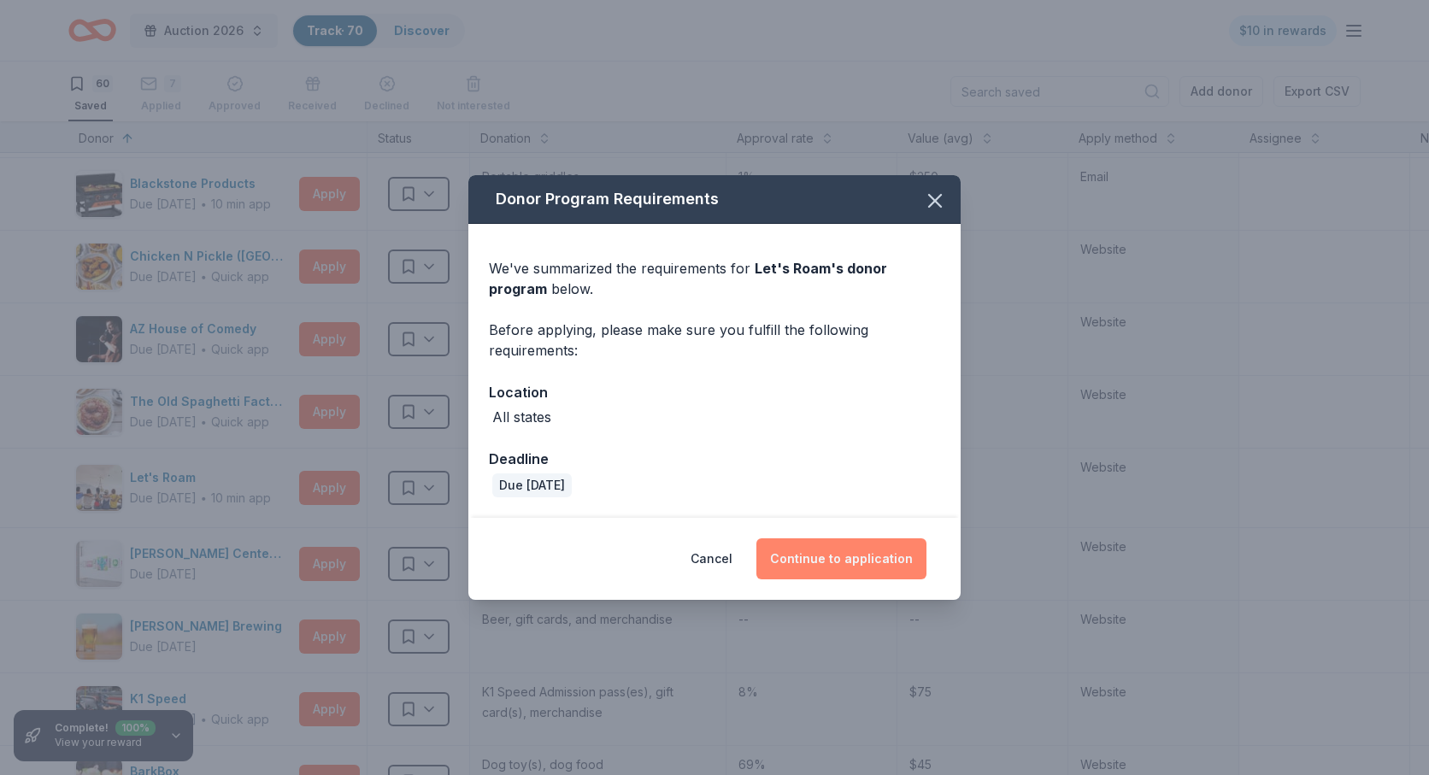
click at [850, 555] on button "Continue to application" at bounding box center [841, 558] width 170 height 41
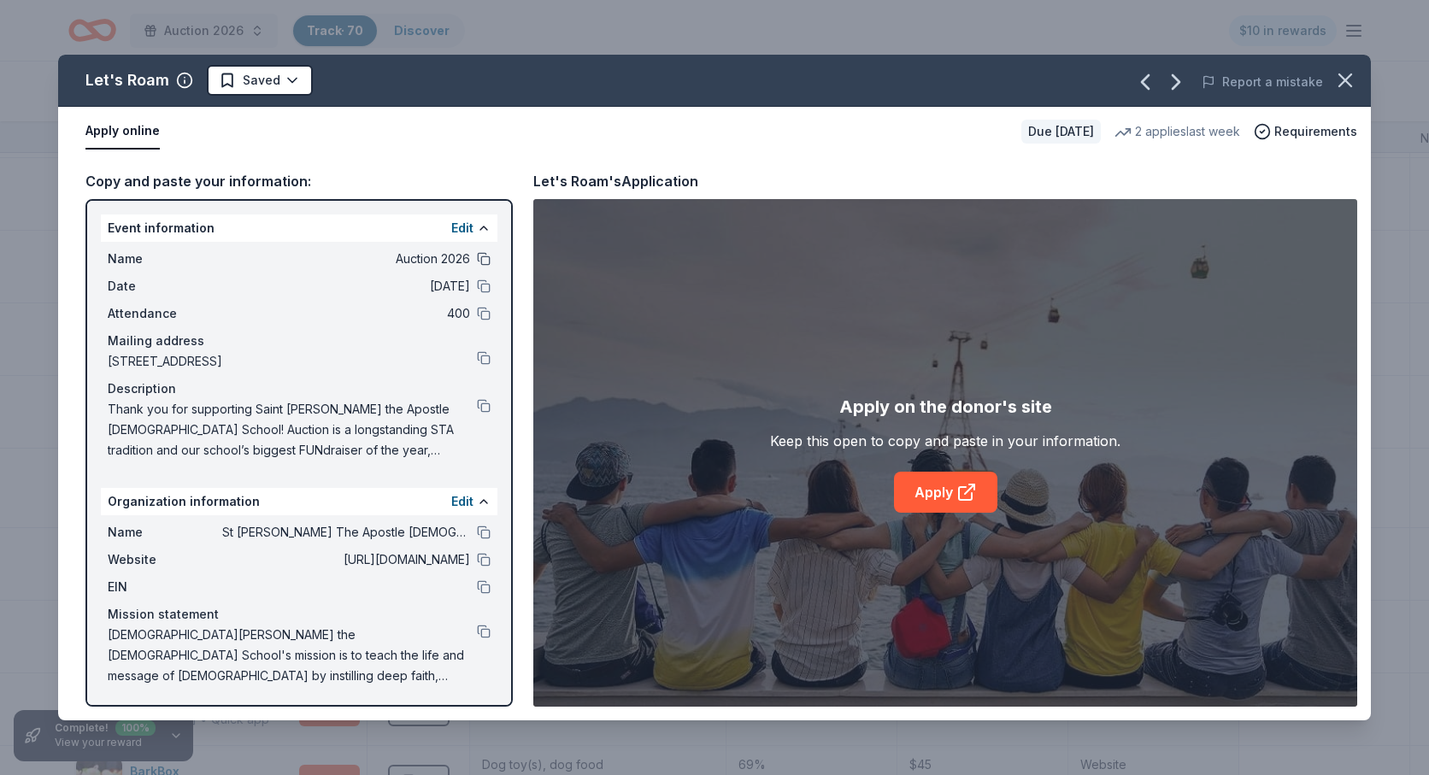
click at [481, 256] on button at bounding box center [484, 259] width 14 height 14
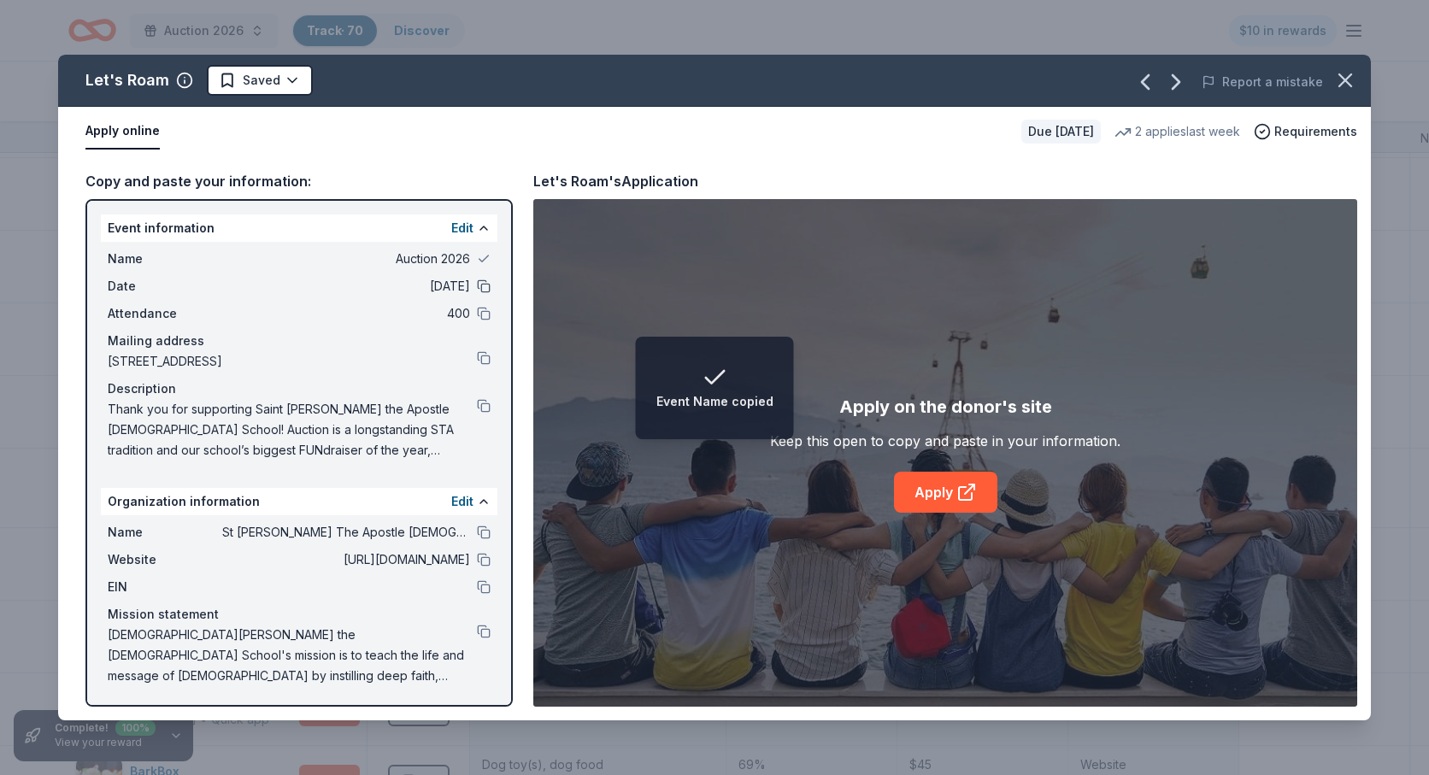
click at [484, 291] on button at bounding box center [484, 286] width 14 height 14
click at [485, 308] on button at bounding box center [484, 314] width 14 height 14
click at [485, 355] on button at bounding box center [484, 358] width 14 height 14
click at [485, 405] on button at bounding box center [484, 406] width 14 height 14
click at [481, 530] on button at bounding box center [484, 533] width 14 height 14
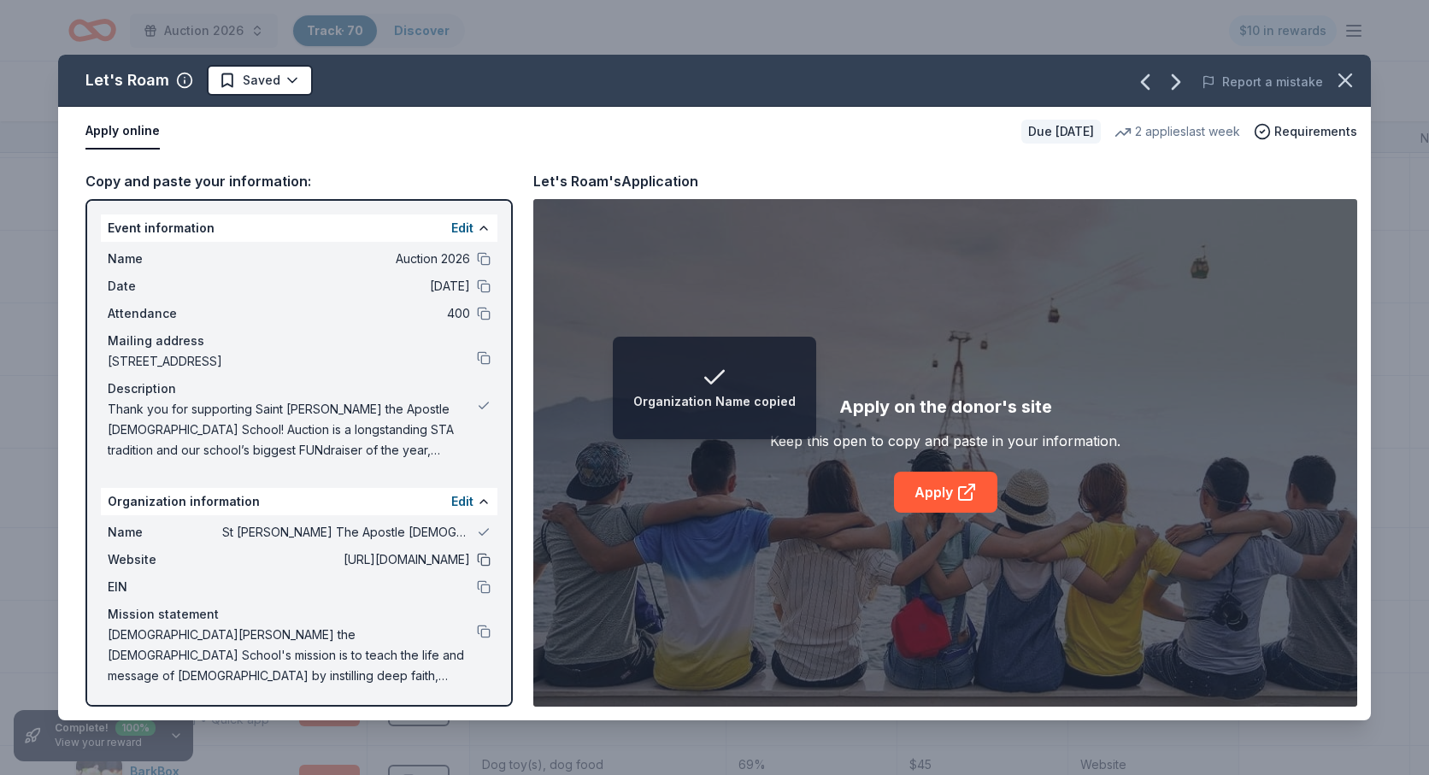
click at [479, 559] on button at bounding box center [484, 560] width 14 height 14
click at [484, 585] on button at bounding box center [484, 587] width 14 height 14
click at [482, 629] on button at bounding box center [484, 632] width 14 height 14
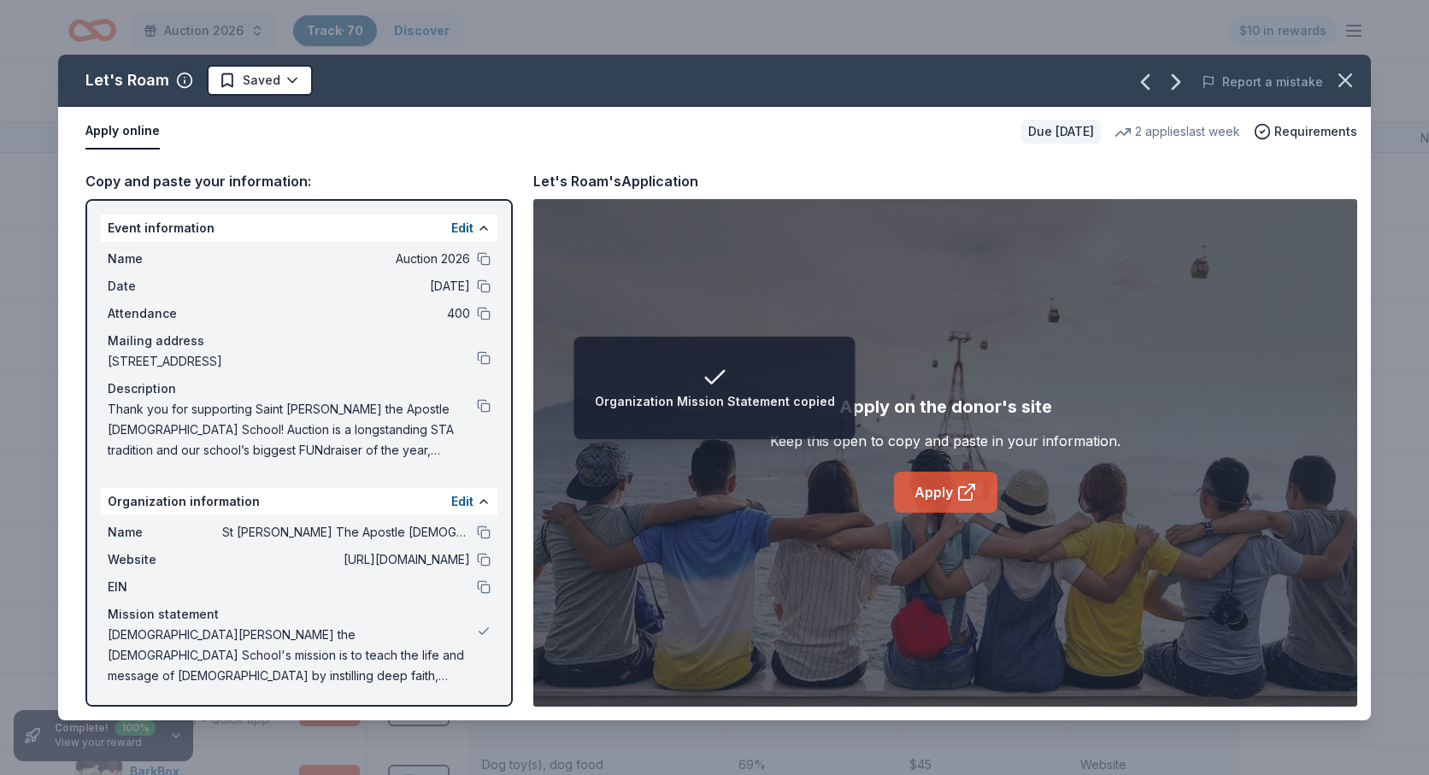
click at [919, 502] on link "Apply" at bounding box center [945, 492] width 103 height 41
